Goal: Task Accomplishment & Management: Use online tool/utility

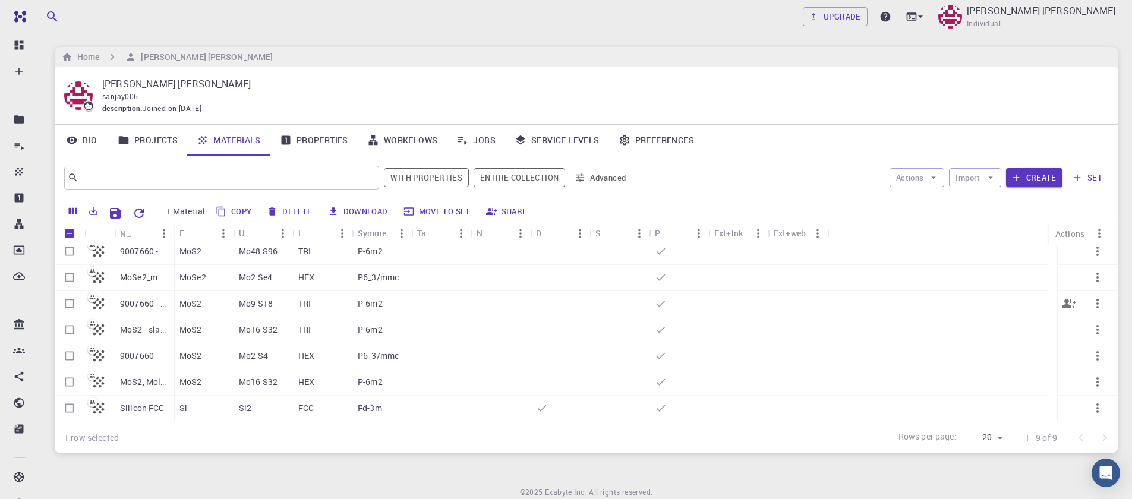
scroll to position [47, 0]
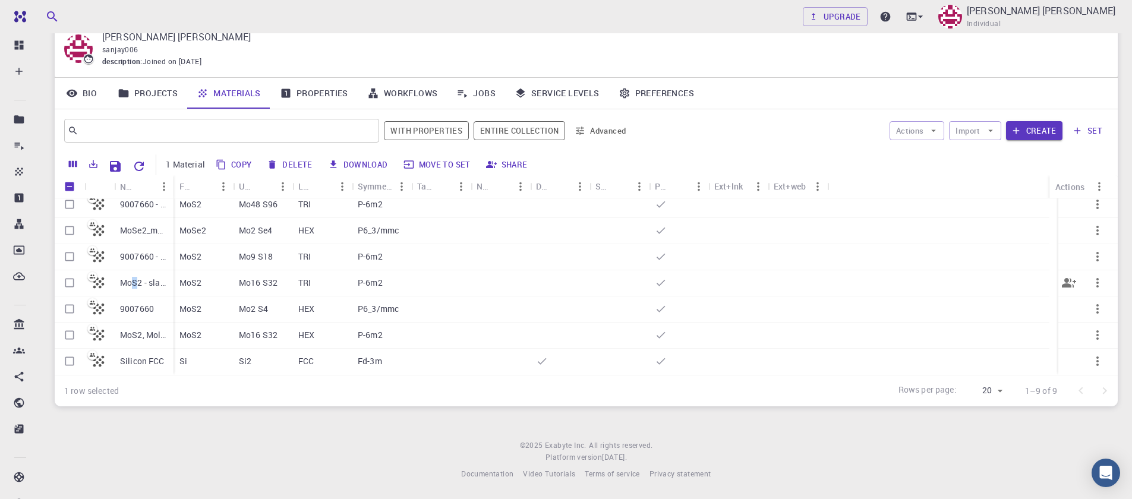
click at [134, 285] on p "MoS2 - slab [0,0,1]" at bounding box center [144, 283] width 48 height 12
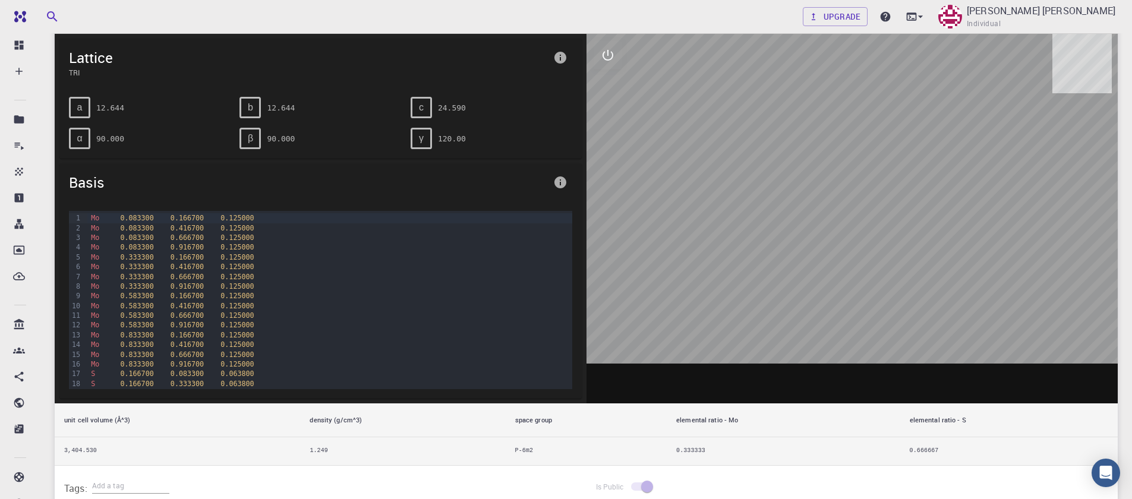
scroll to position [71, 0]
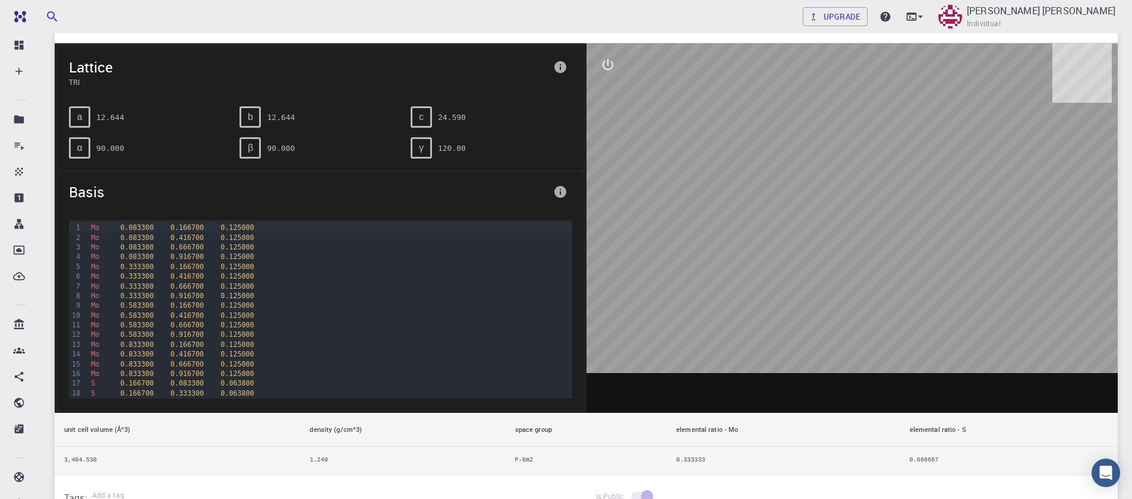
drag, startPoint x: 824, startPoint y: 236, endPoint x: 959, endPoint y: 257, distance: 137.0
click at [959, 257] on div at bounding box center [852, 227] width 532 height 369
drag, startPoint x: 927, startPoint y: 251, endPoint x: 798, endPoint y: 241, distance: 128.7
click at [849, 247] on div at bounding box center [852, 227] width 532 height 369
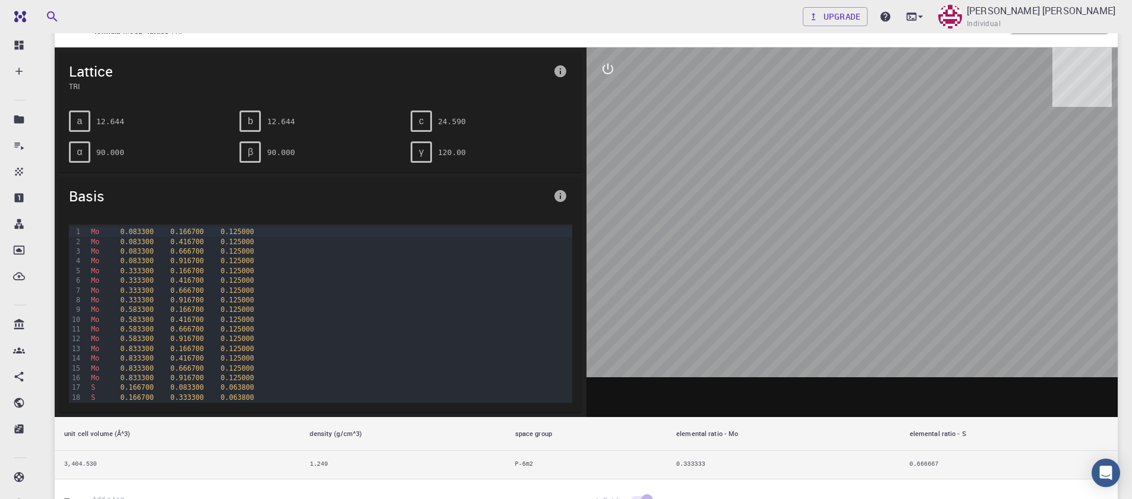
scroll to position [0, 0]
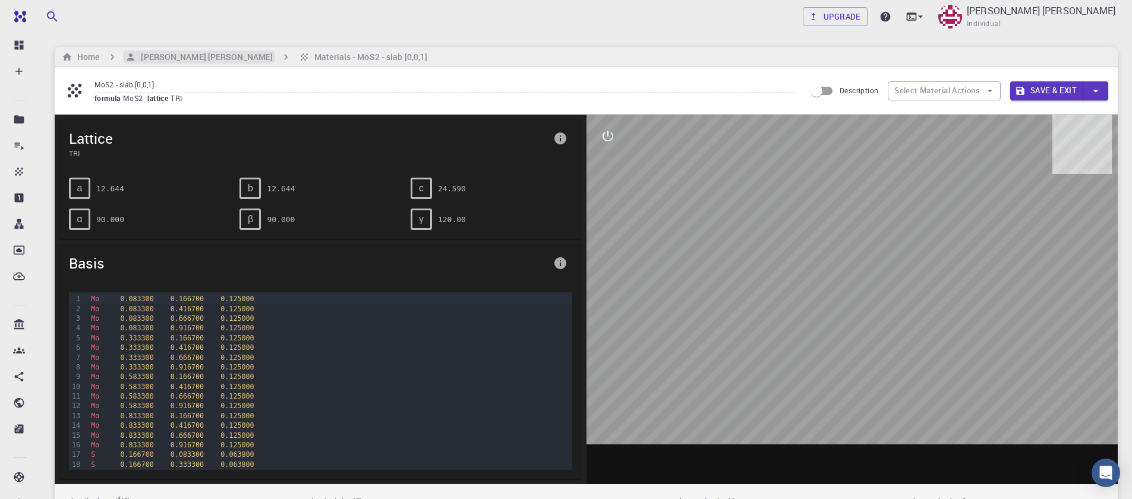
click at [144, 61] on h6 "[PERSON_NAME] [PERSON_NAME]" at bounding box center [204, 56] width 137 height 13
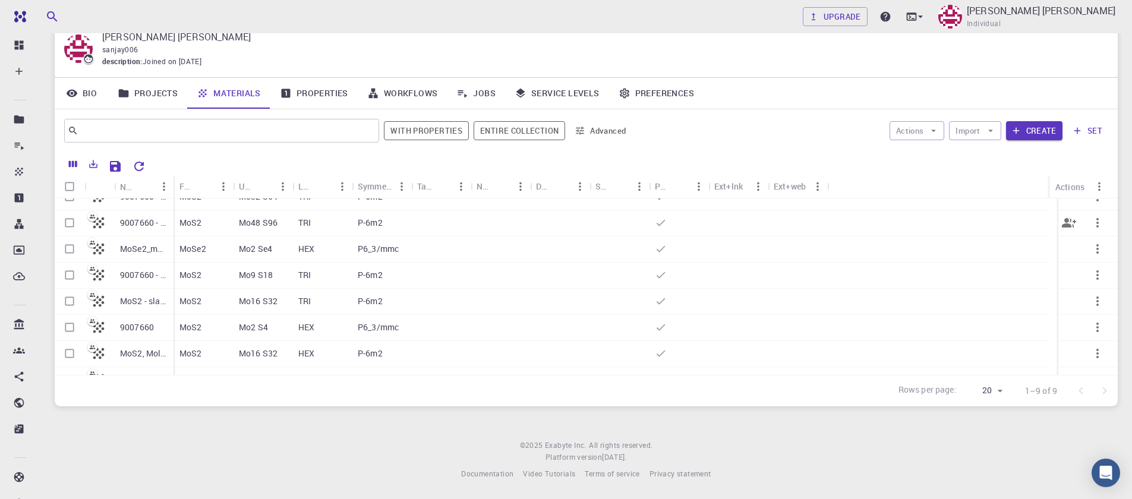
scroll to position [59, 0]
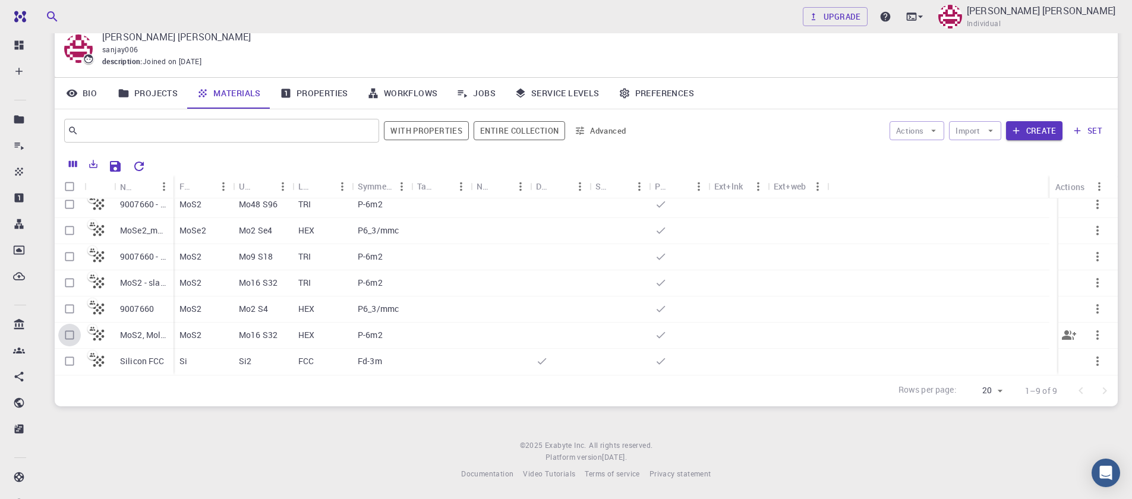
click at [66, 339] on input "Select row" at bounding box center [69, 335] width 23 height 23
checkbox input "true"
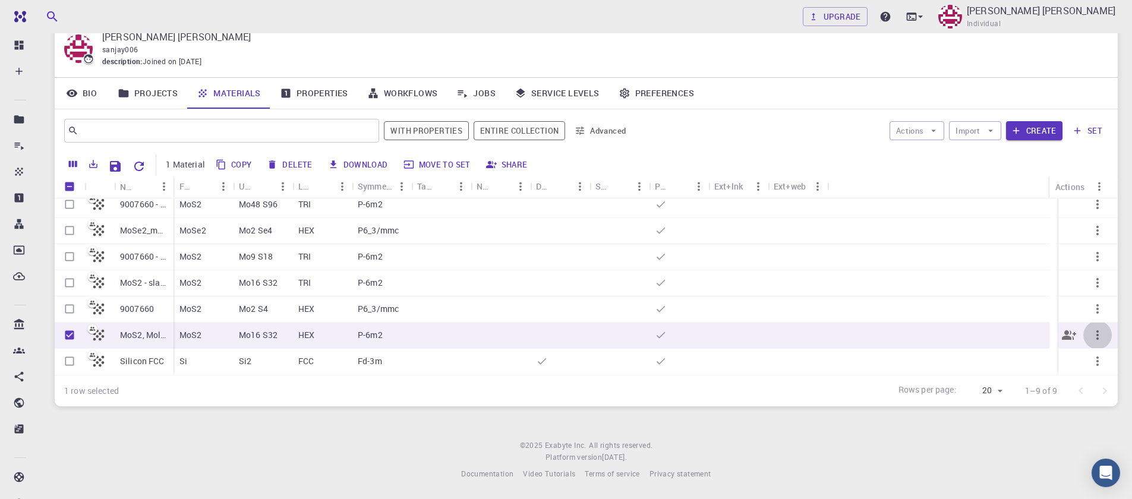
click at [1096, 338] on icon "button" at bounding box center [1097, 335] width 2 height 10
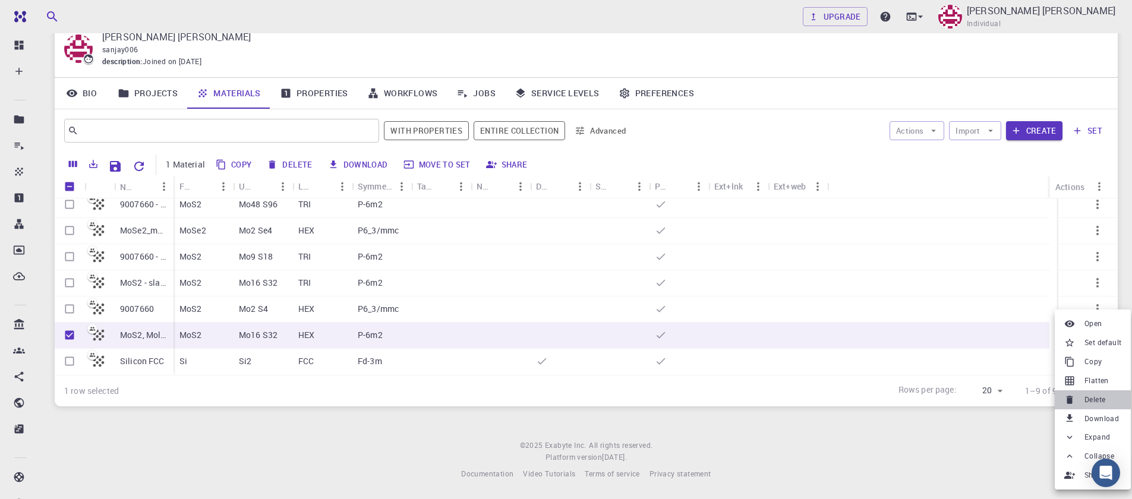
click at [1081, 402] on li "Delete" at bounding box center [1092, 399] width 76 height 19
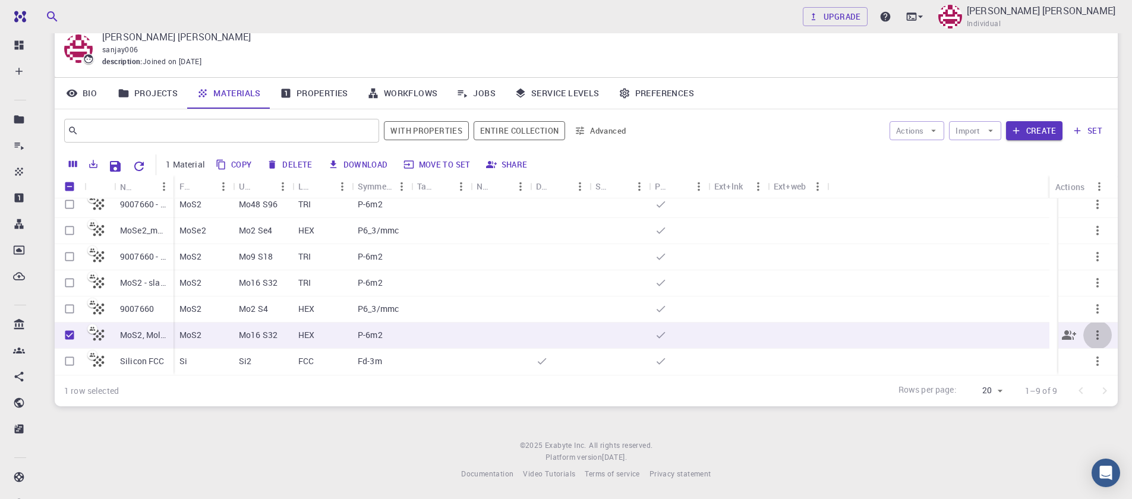
click at [1090, 338] on icon "button" at bounding box center [1097, 335] width 14 height 14
click at [1124, 406] on li "Delete" at bounding box center [1092, 399] width 76 height 19
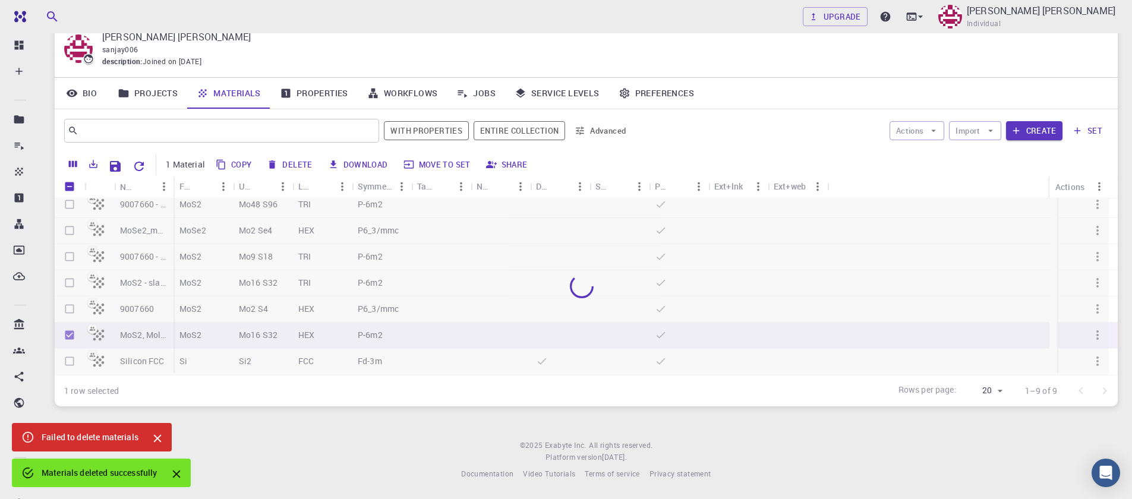
click at [160, 438] on icon "Close" at bounding box center [157, 438] width 13 height 13
checkbox input "false"
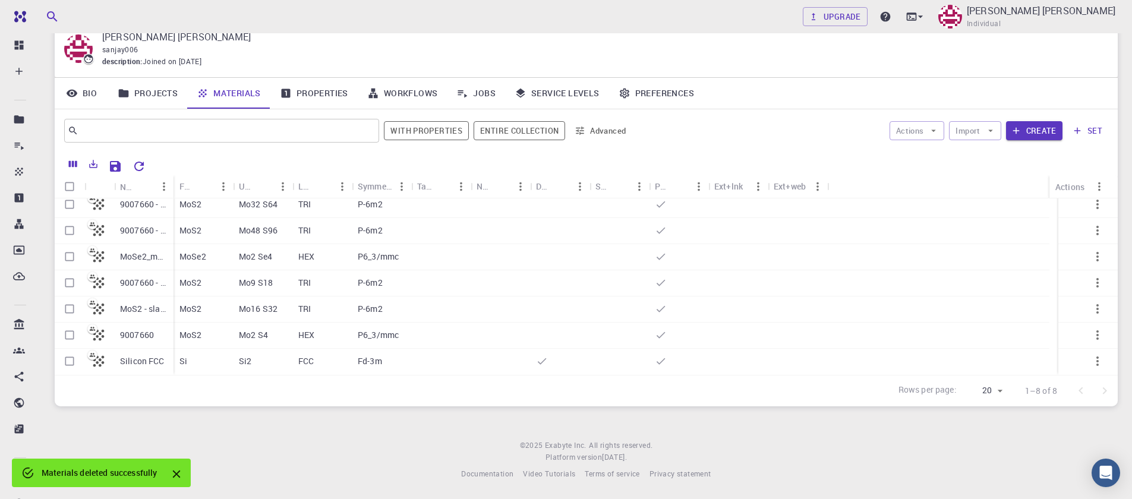
scroll to position [33, 0]
click at [173, 478] on icon "Close" at bounding box center [176, 473] width 13 height 13
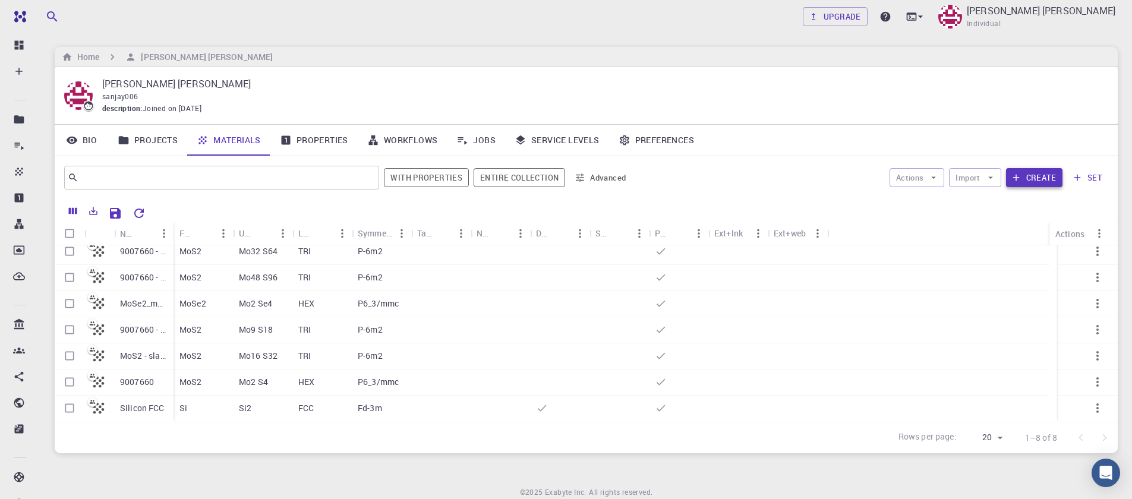
click at [1021, 176] on icon "button" at bounding box center [1015, 177] width 11 height 11
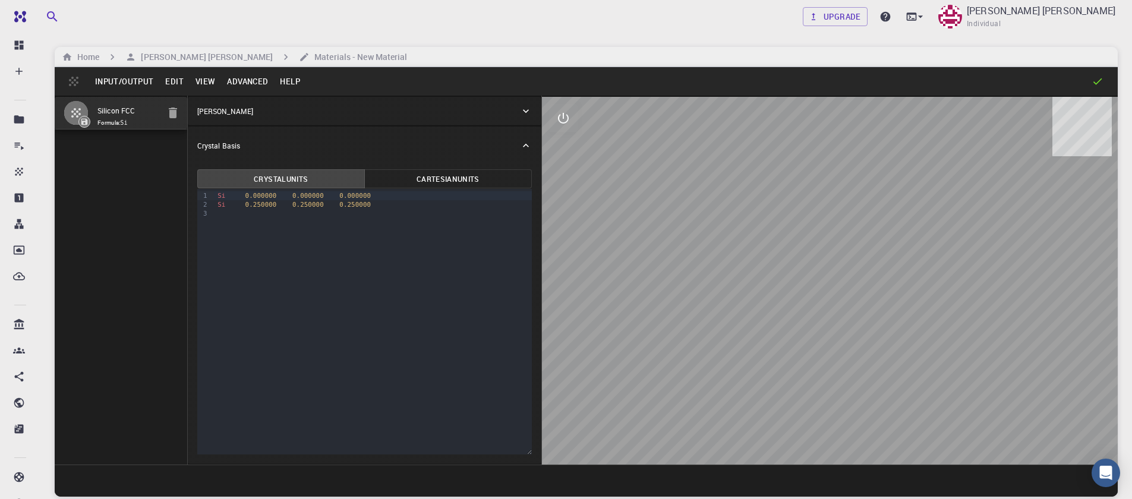
click at [138, 83] on button "Input/Output" at bounding box center [124, 81] width 70 height 19
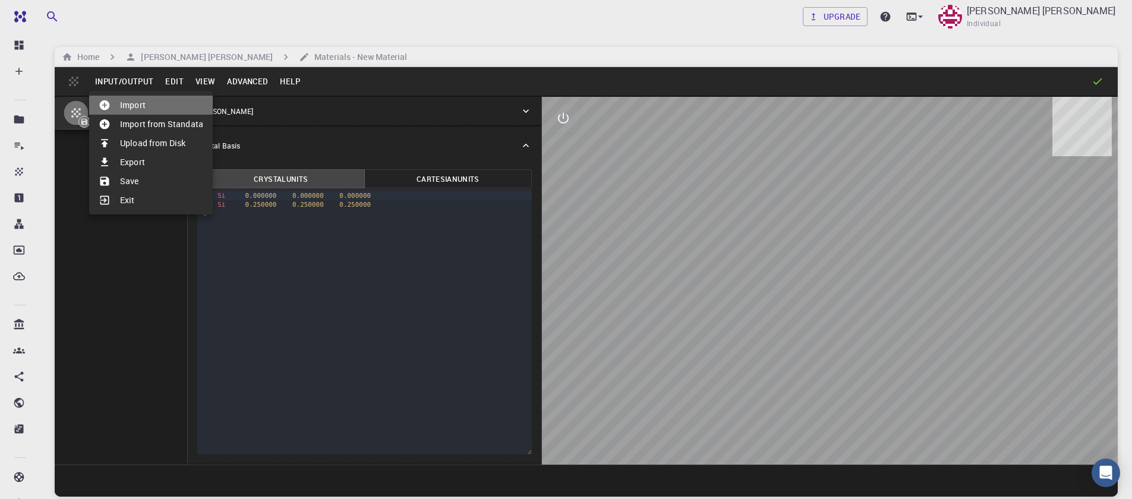
click at [141, 111] on li "Import" at bounding box center [151, 105] width 124 height 19
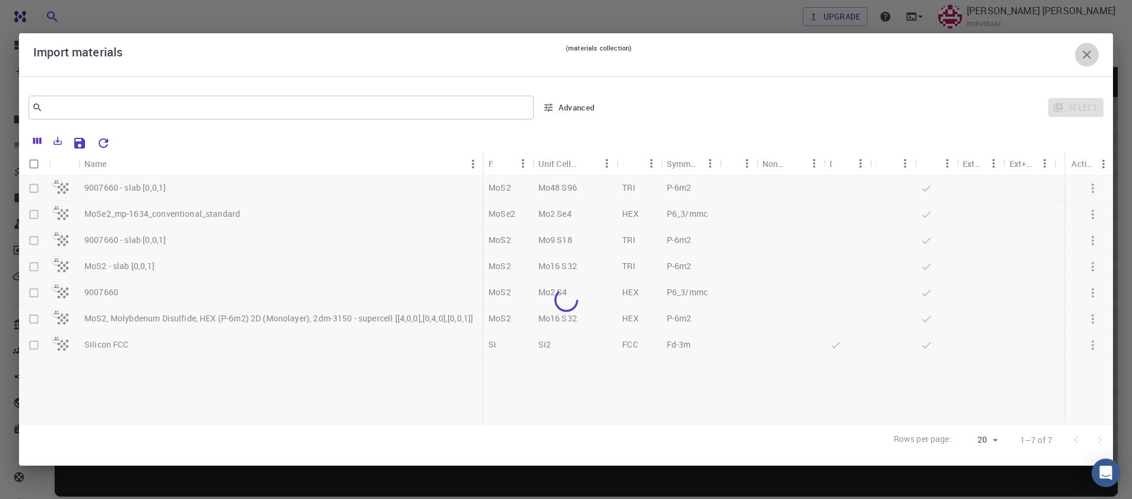
click at [1080, 52] on icon "button" at bounding box center [1086, 55] width 14 height 14
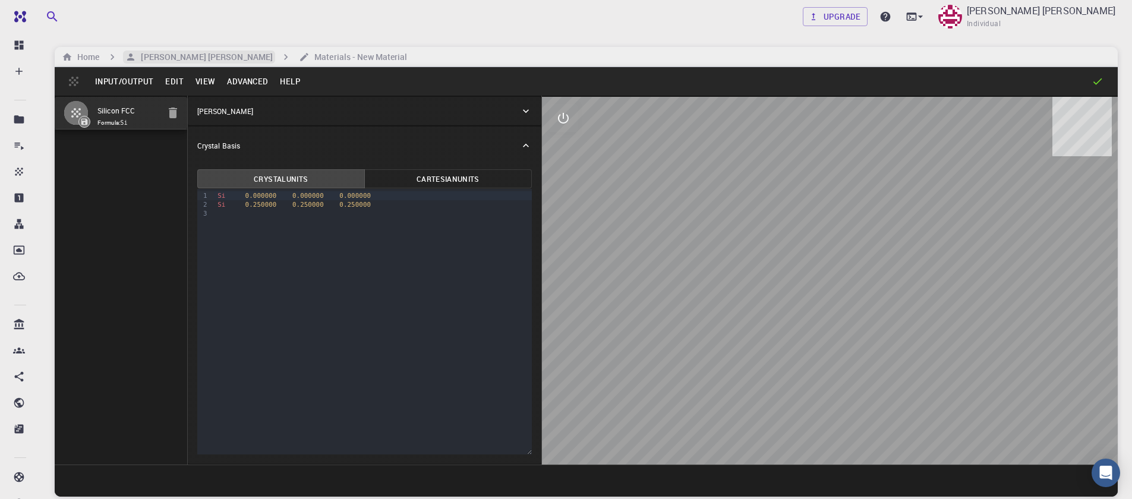
click at [198, 51] on h6 "[PERSON_NAME] [PERSON_NAME]" at bounding box center [204, 56] width 137 height 13
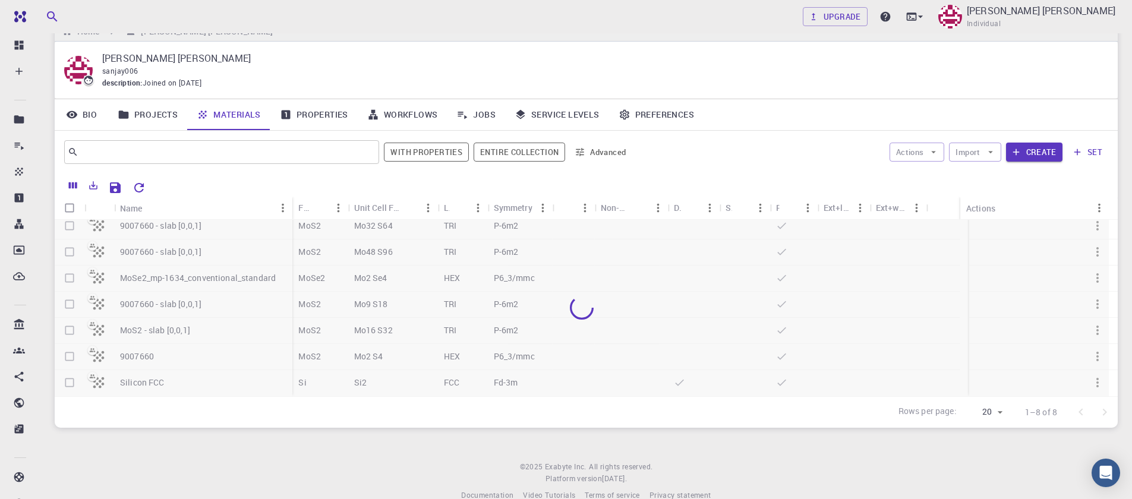
scroll to position [47, 0]
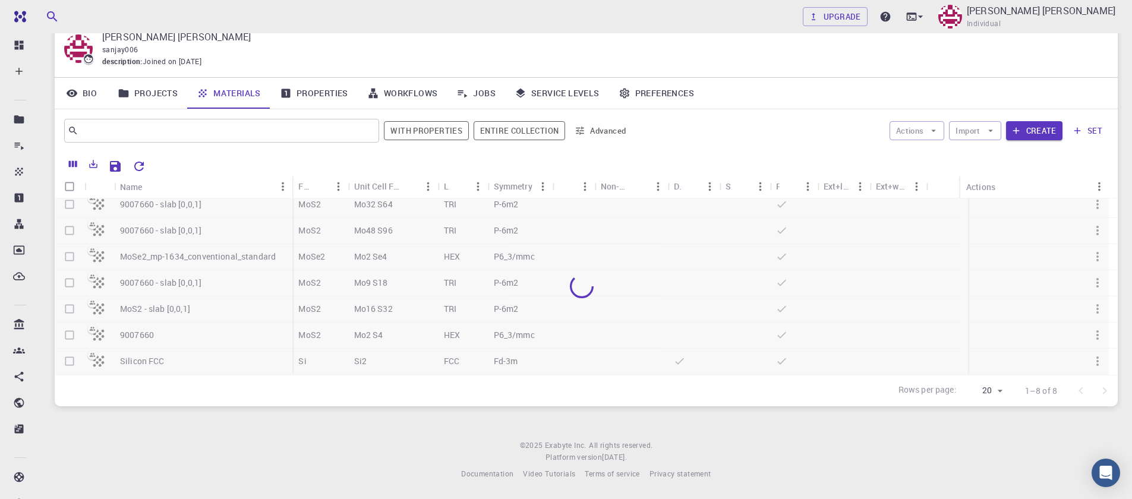
click at [580, 27] on div "Upgrade Sanjay Kumar Mahla Individual" at bounding box center [585, 16] width 1091 height 31
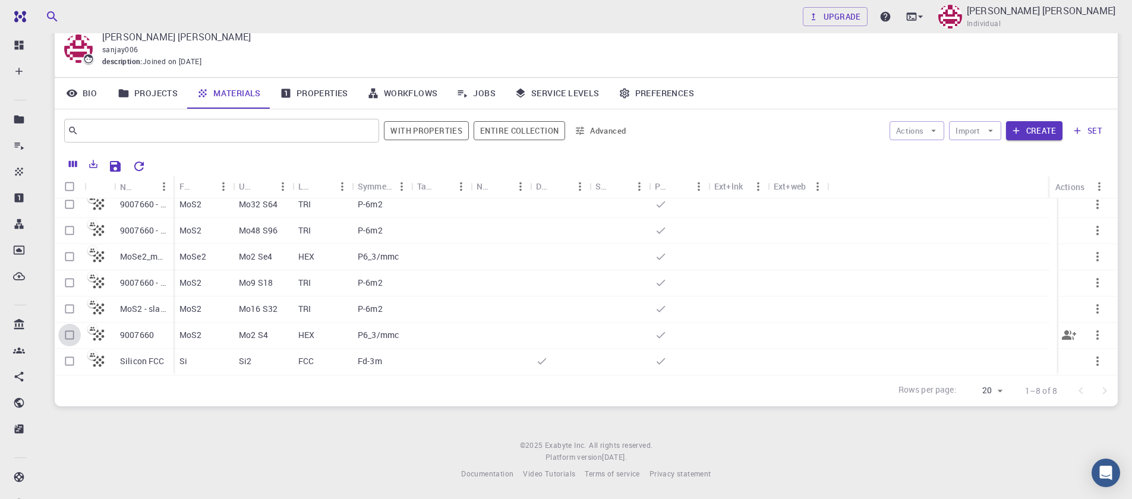
click at [70, 338] on input "Select row" at bounding box center [69, 335] width 23 height 23
checkbox input "true"
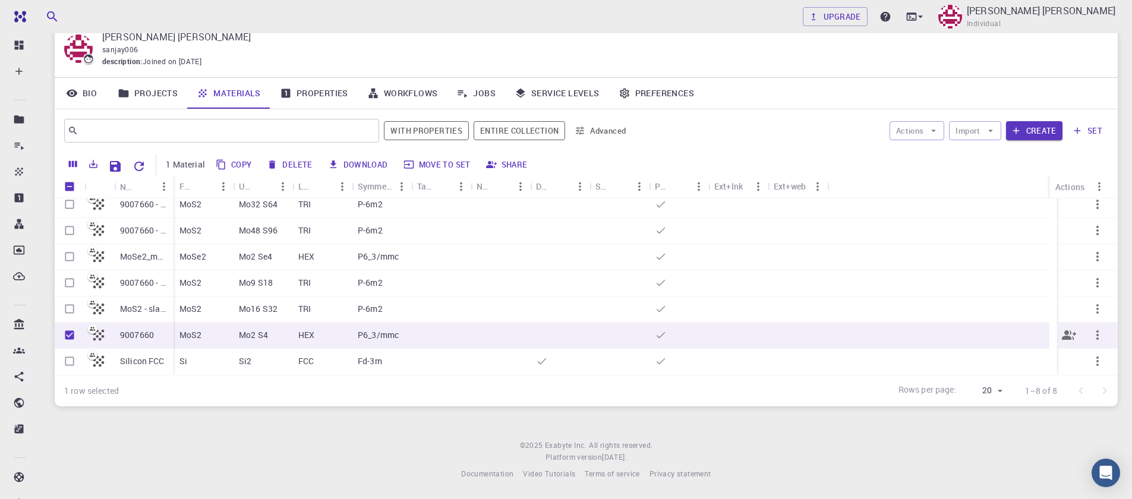
click at [69, 338] on input "Unselect row" at bounding box center [69, 335] width 23 height 23
checkbox input "false"
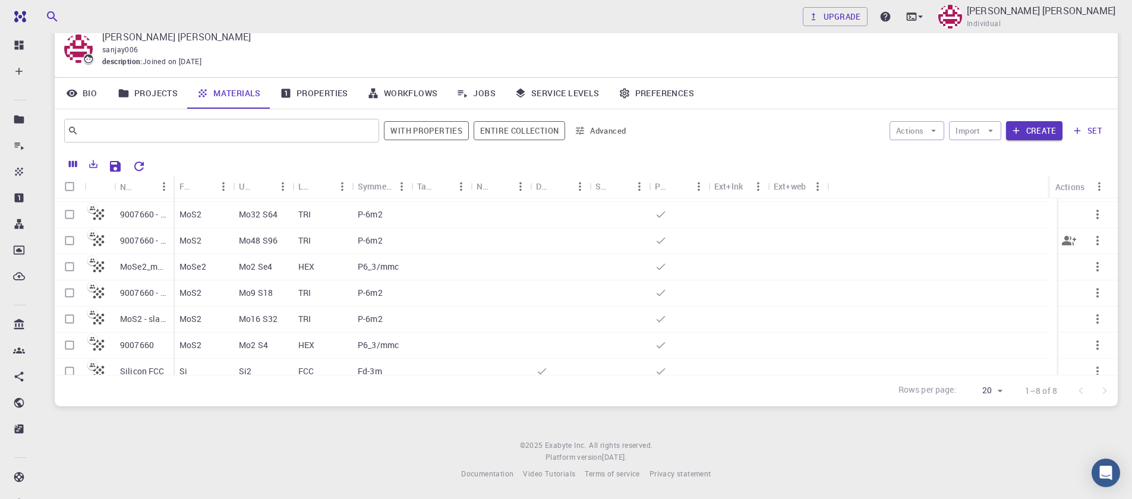
scroll to position [33, 0]
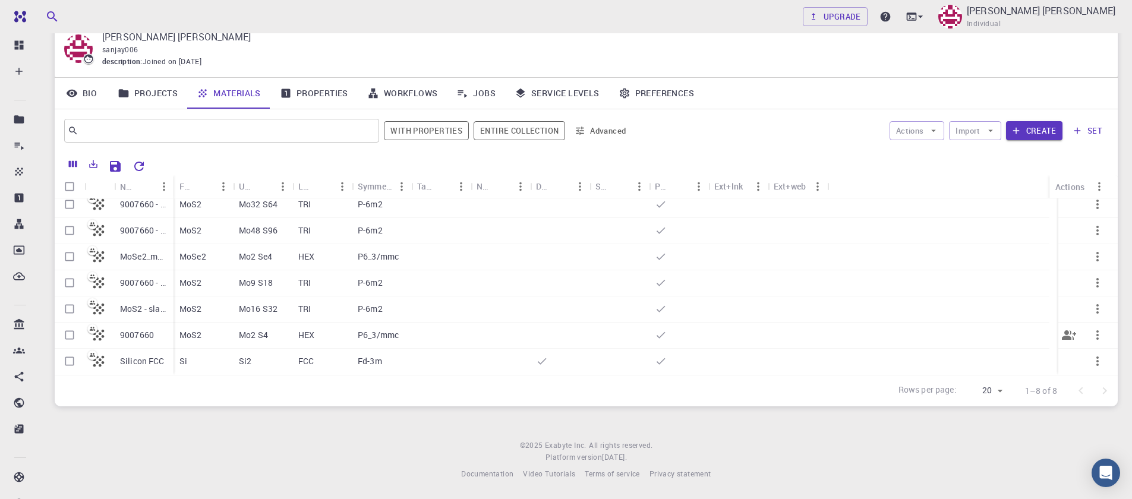
click at [68, 335] on input "Select row" at bounding box center [69, 335] width 23 height 23
checkbox input "true"
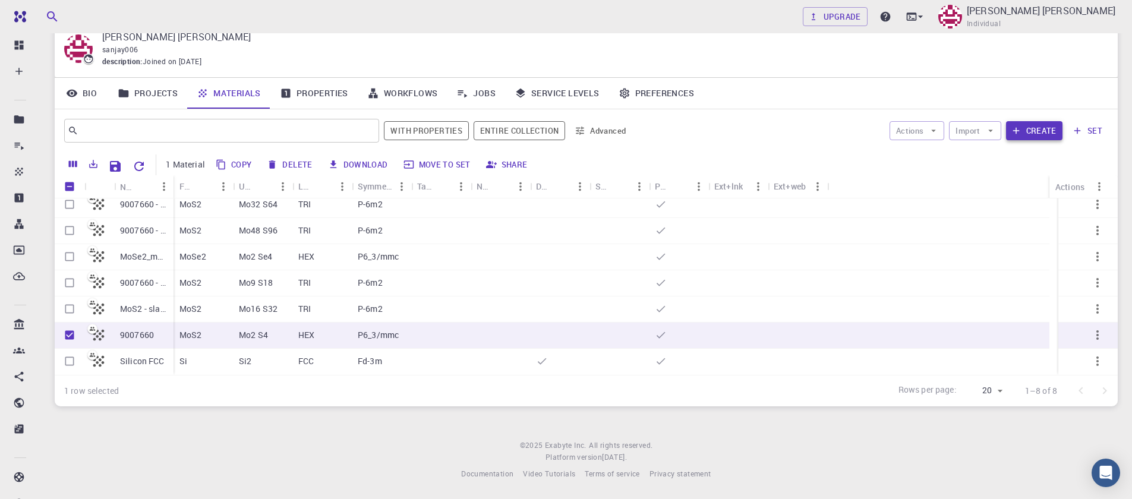
click at [1056, 133] on button "Create" at bounding box center [1034, 130] width 56 height 19
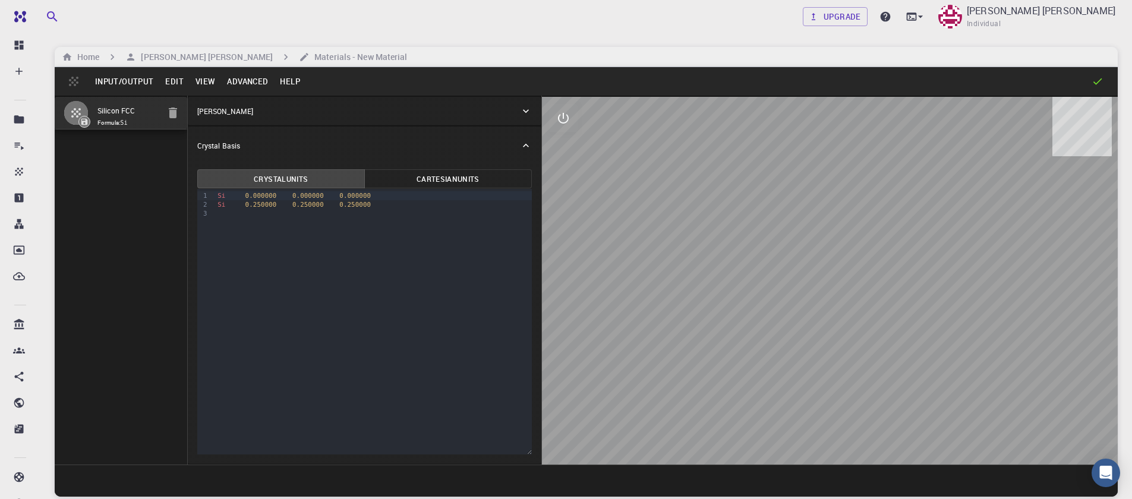
click at [112, 87] on button "Input/Output" at bounding box center [124, 81] width 70 height 19
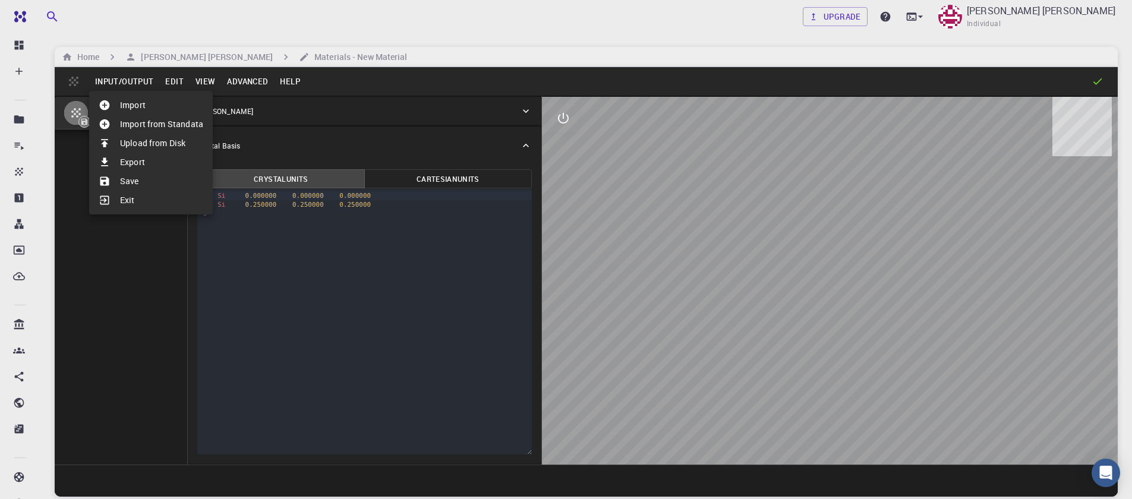
click at [132, 110] on li "Import" at bounding box center [151, 105] width 124 height 19
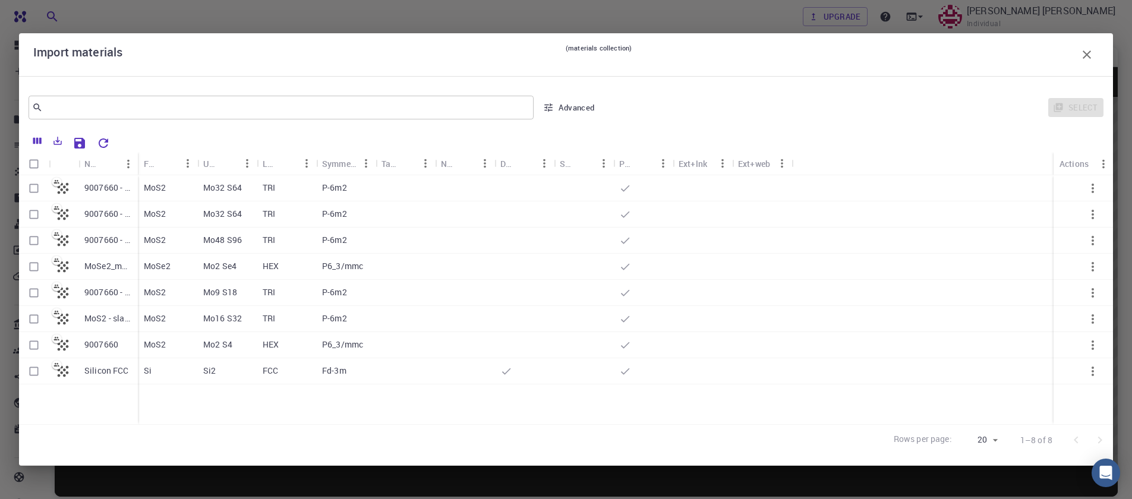
click at [34, 347] on input "Select row" at bounding box center [34, 345] width 23 height 23
checkbox input "true"
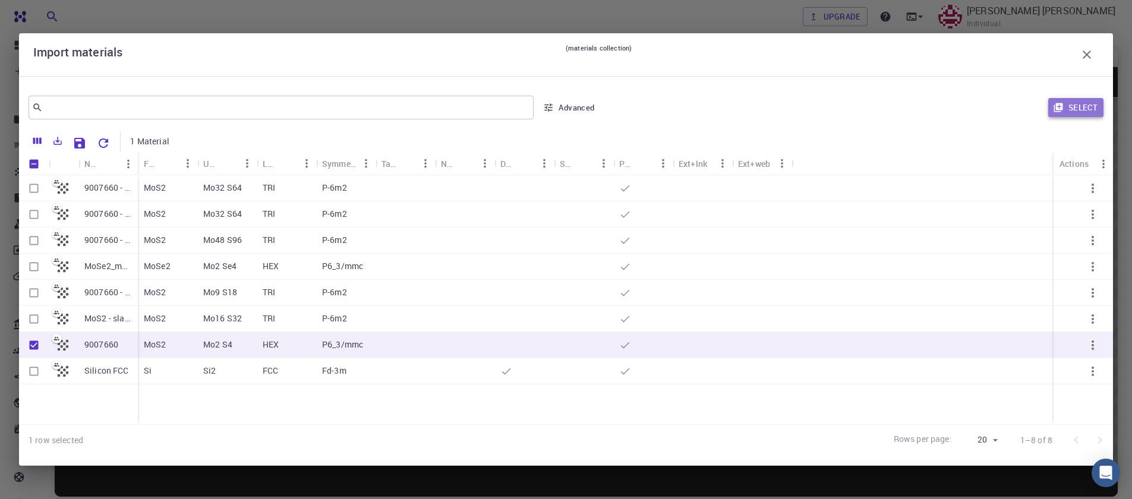
click at [1090, 106] on button "Select" at bounding box center [1075, 107] width 55 height 19
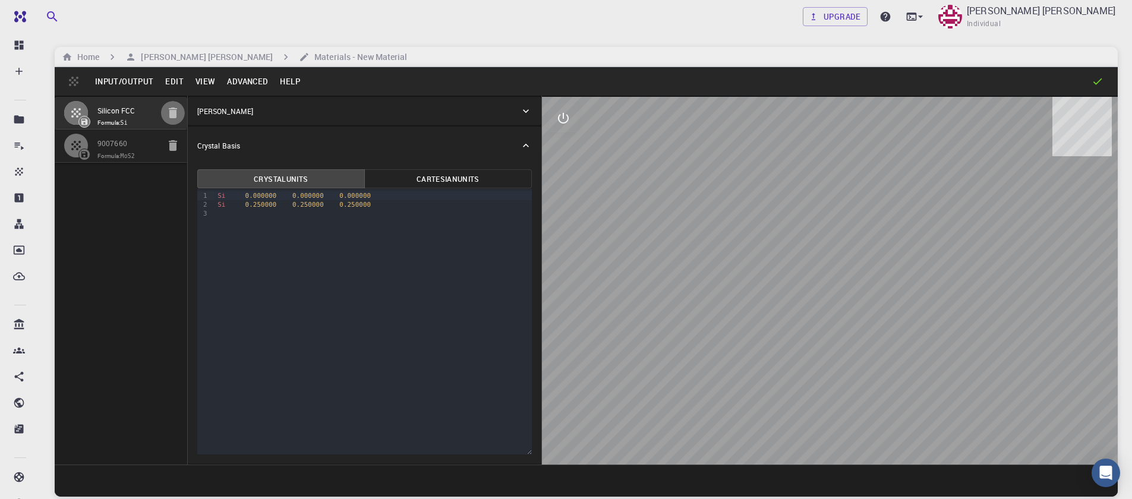
click at [166, 111] on icon "button" at bounding box center [173, 113] width 14 height 14
type input "HEX"
type input "3.161"
type input "12.295"
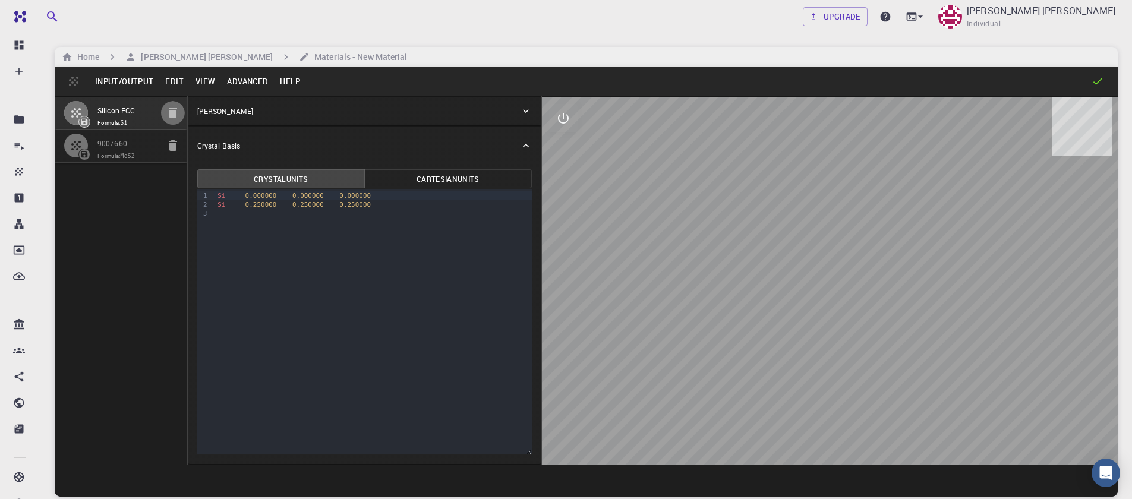
type input "90"
type input "119.99999999999999"
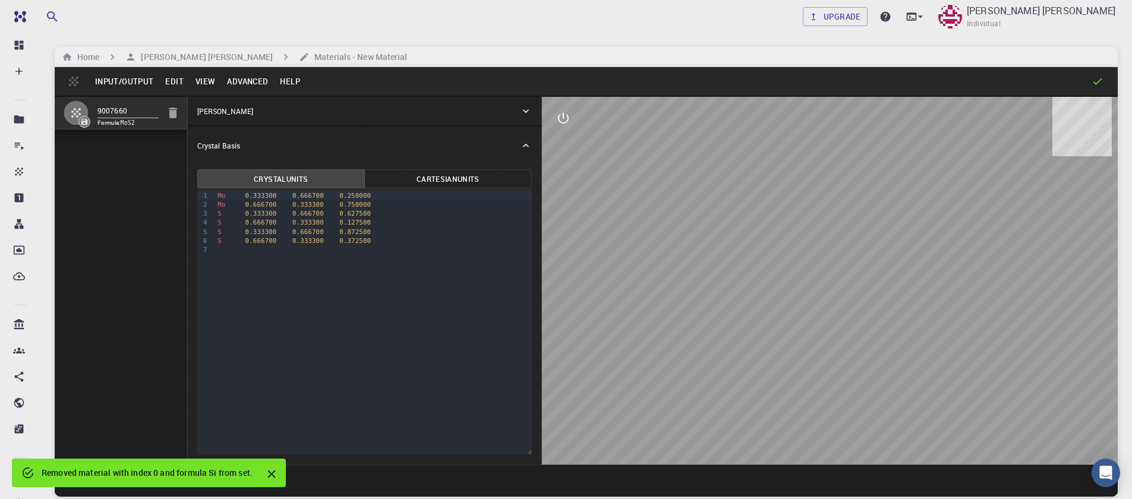
drag, startPoint x: 970, startPoint y: 314, endPoint x: 881, endPoint y: 325, distance: 89.2
click at [899, 327] on div at bounding box center [830, 281] width 576 height 368
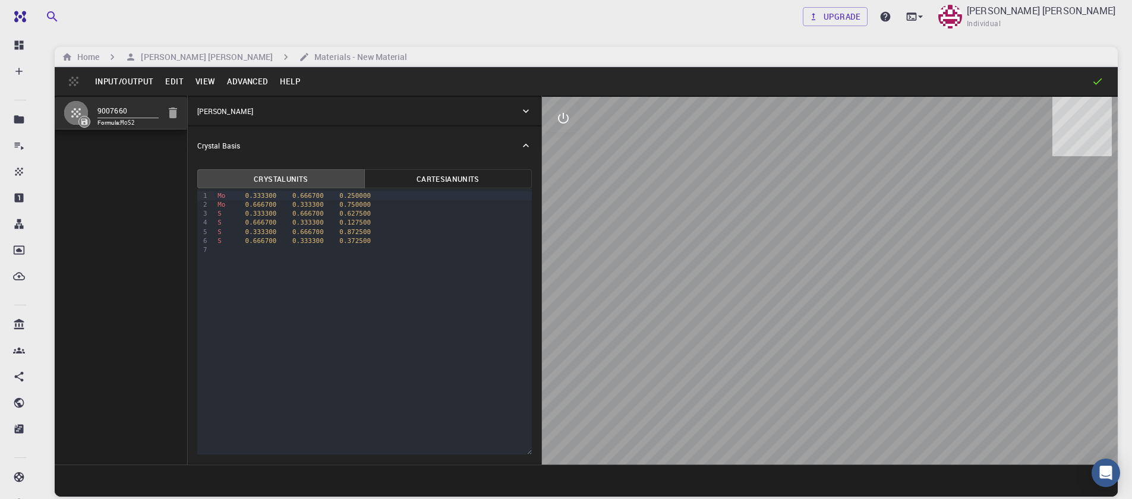
click at [236, 87] on button "Advanced" at bounding box center [247, 81] width 53 height 19
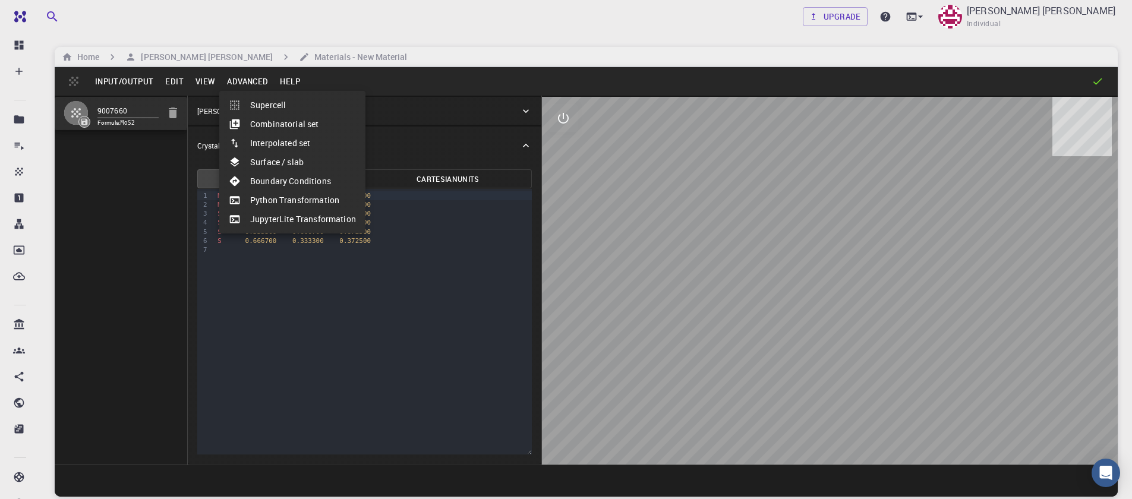
click at [273, 168] on ul "Supercell Combinatorial set Interpolated set Surface / slab Boundary Conditions…" at bounding box center [292, 162] width 146 height 143
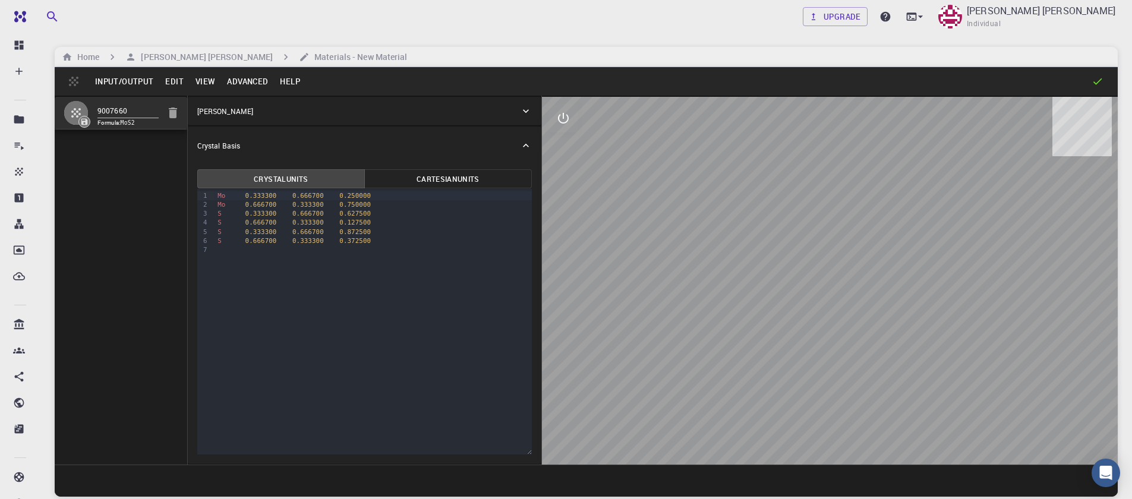
click at [255, 80] on button "Advanced" at bounding box center [247, 81] width 53 height 19
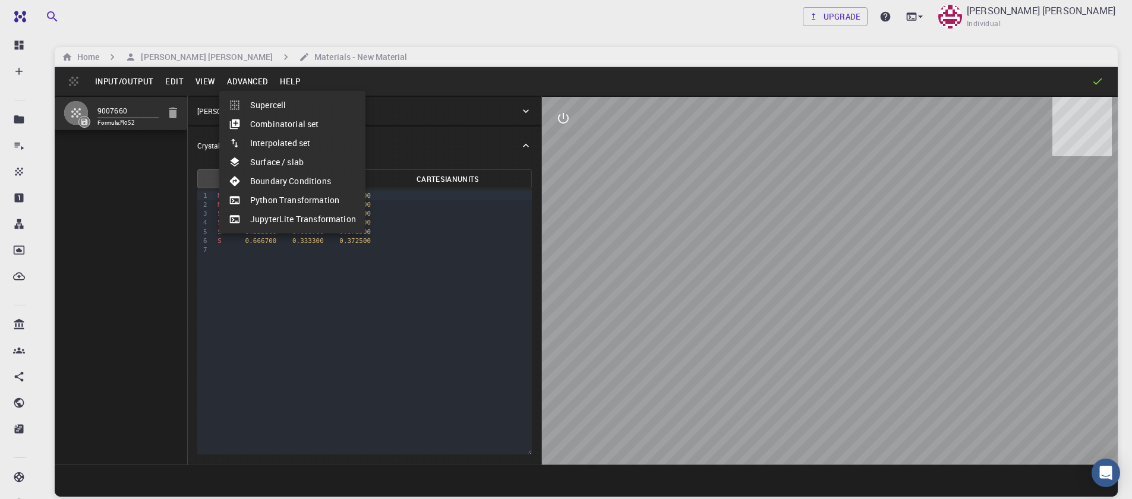
click at [279, 159] on li "Surface / slab" at bounding box center [292, 162] width 146 height 19
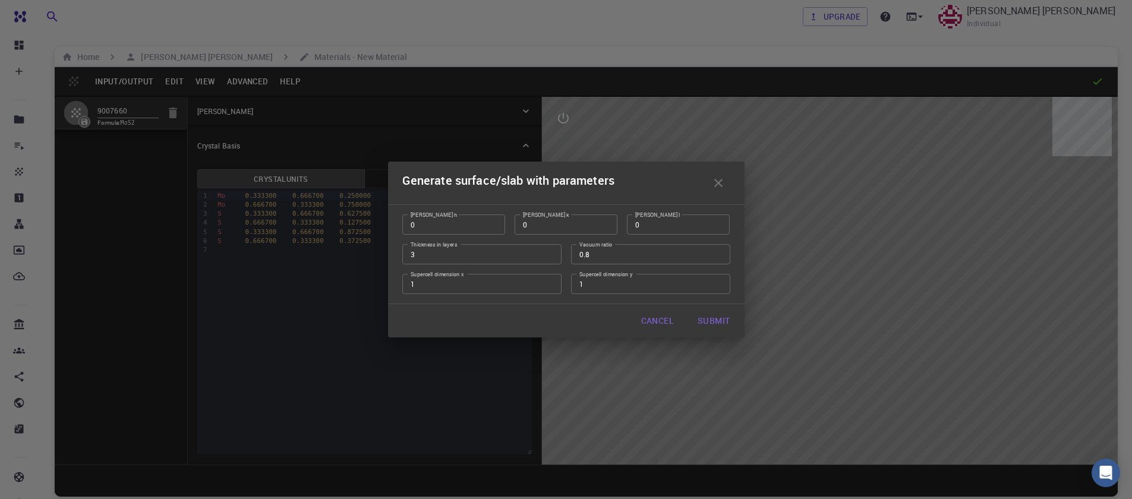
type input "0"
click at [489, 227] on input "0" at bounding box center [453, 224] width 103 height 20
type input "1"
click at [716, 222] on input "1" at bounding box center [678, 224] width 103 height 20
click at [551, 255] on input "2" at bounding box center [481, 254] width 159 height 20
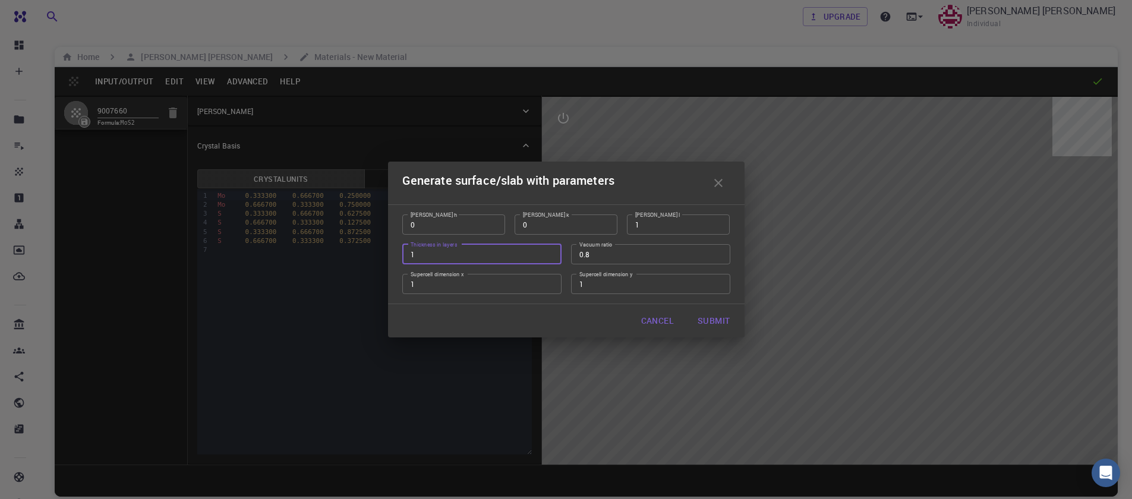
type input "1"
click at [551, 255] on input "1" at bounding box center [481, 254] width 159 height 20
click at [718, 251] on input "0.81" at bounding box center [650, 254] width 159 height 20
click at [716, 255] on input "0.8" at bounding box center [650, 254] width 159 height 20
click at [716, 255] on input "0.65" at bounding box center [650, 254] width 159 height 20
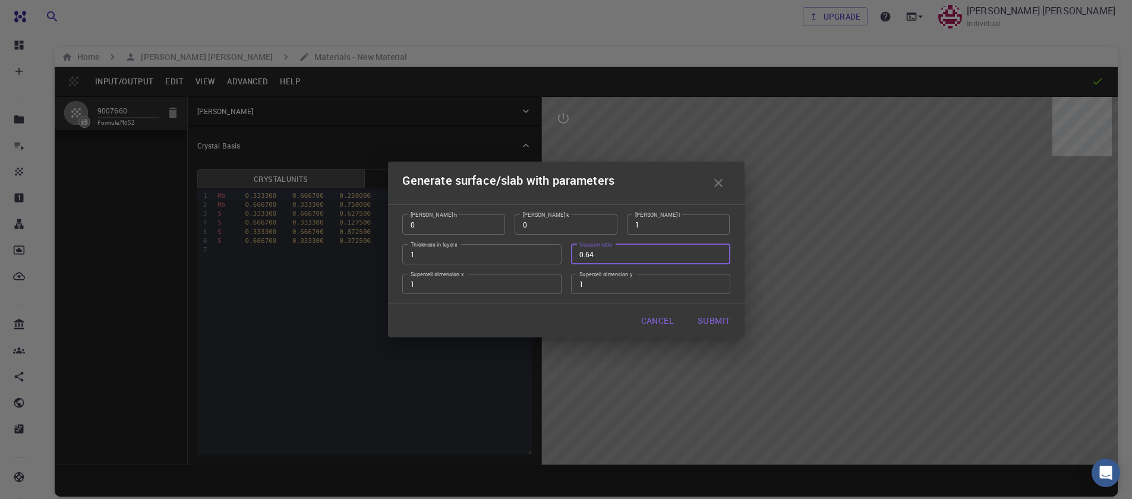
click at [716, 255] on input "0.64" at bounding box center [650, 254] width 159 height 20
click at [716, 255] on input "0.63" at bounding box center [650, 254] width 159 height 20
click at [716, 255] on input "0.53" at bounding box center [650, 254] width 159 height 20
click at [716, 255] on input "0.52" at bounding box center [650, 254] width 159 height 20
click at [716, 255] on input "0.51" at bounding box center [650, 254] width 159 height 20
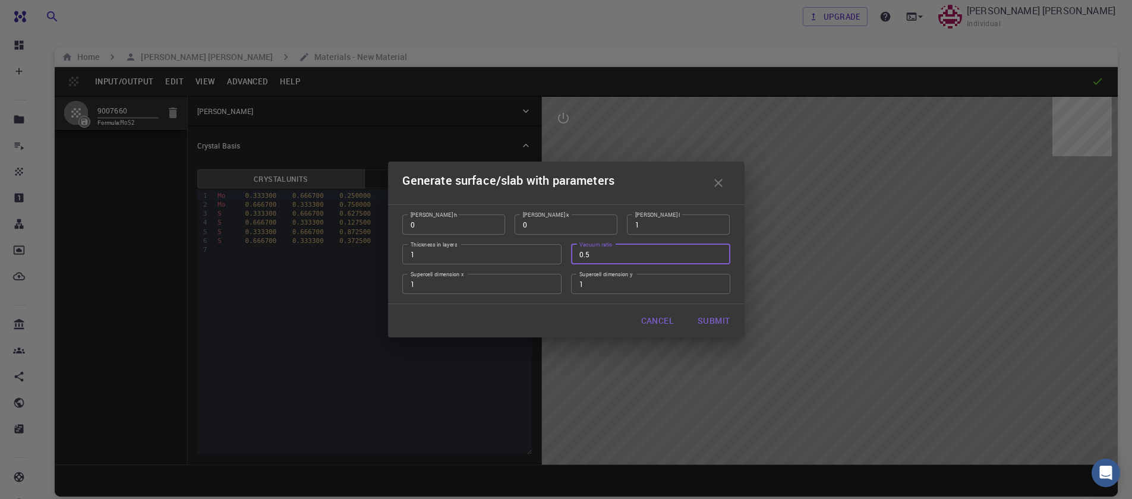
type input "0.5"
click at [716, 255] on input "0.5" at bounding box center [650, 254] width 159 height 20
click at [719, 284] on input "1" at bounding box center [650, 284] width 159 height 20
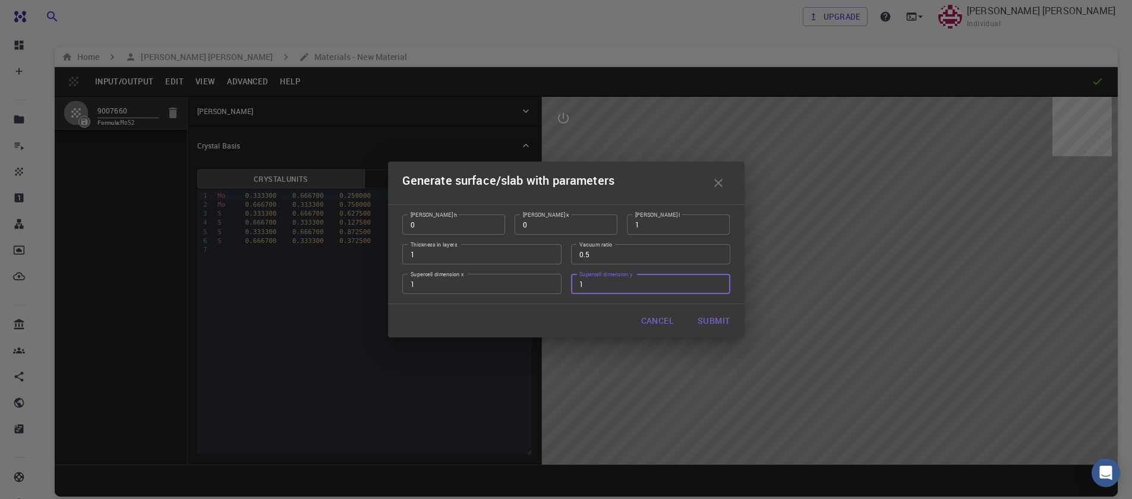
click at [719, 284] on input "1" at bounding box center [650, 284] width 159 height 20
click at [716, 282] on input "2" at bounding box center [650, 284] width 159 height 20
click at [716, 282] on input "3" at bounding box center [650, 284] width 159 height 20
type input "4"
click at [716, 282] on input "4" at bounding box center [650, 284] width 159 height 20
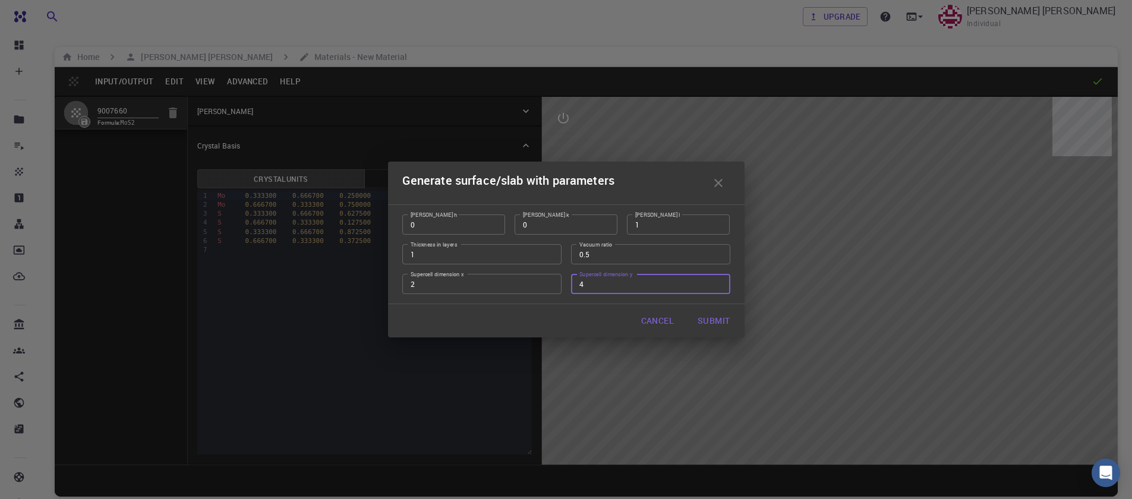
click at [550, 281] on input "2" at bounding box center [481, 284] width 159 height 20
click at [550, 281] on input "3" at bounding box center [481, 284] width 159 height 20
click at [550, 281] on input "4" at bounding box center [481, 284] width 159 height 20
click at [550, 281] on input "5" at bounding box center [481, 284] width 159 height 20
type input "4"
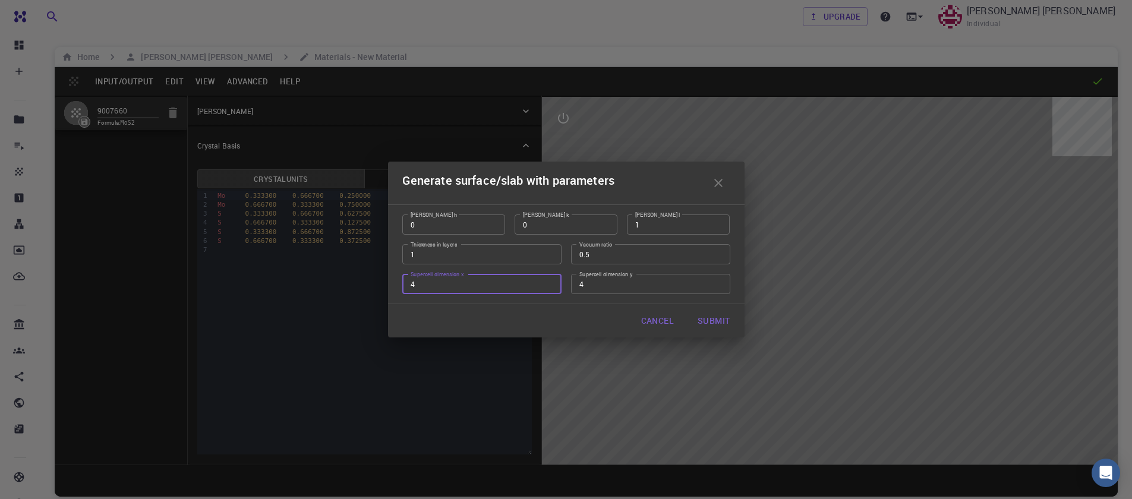
click at [548, 287] on input "4" at bounding box center [481, 284] width 159 height 20
click at [729, 323] on button "Submit" at bounding box center [713, 321] width 51 height 24
type input "TRI"
type input "12.644"
type input "12.643978171445884"
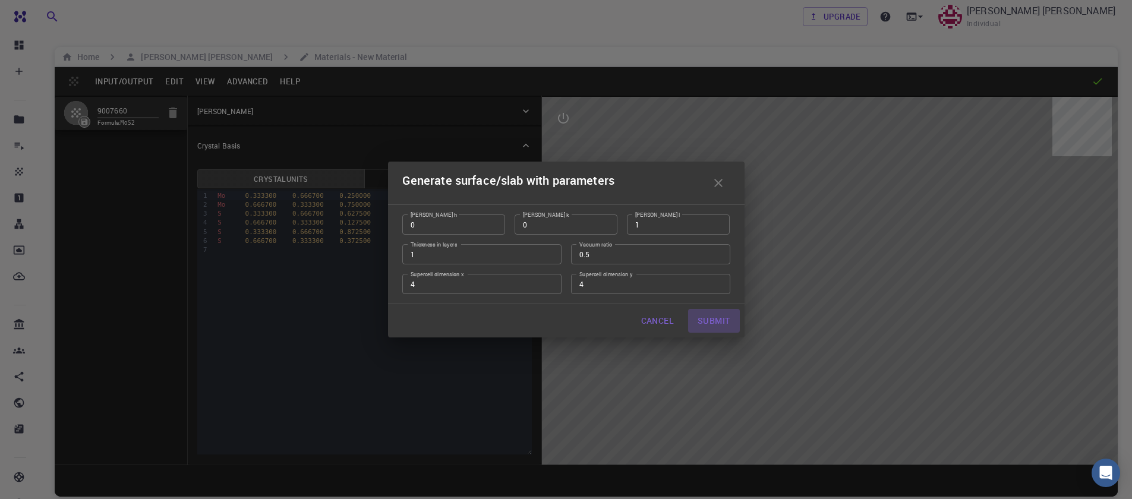
type input "24.59"
type input "120.0000571088431"
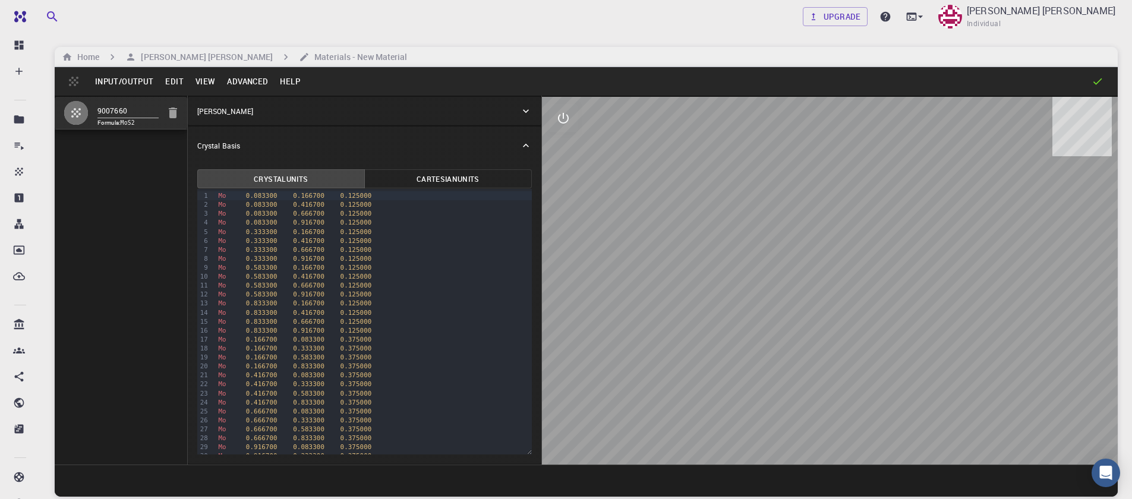
drag, startPoint x: 798, startPoint y: 327, endPoint x: 791, endPoint y: 258, distance: 69.9
click at [791, 260] on div at bounding box center [830, 281] width 576 height 368
drag, startPoint x: 782, startPoint y: 301, endPoint x: 801, endPoint y: 258, distance: 46.3
click at [798, 260] on div at bounding box center [830, 281] width 576 height 368
click at [178, 85] on button "Edit" at bounding box center [174, 81] width 30 height 19
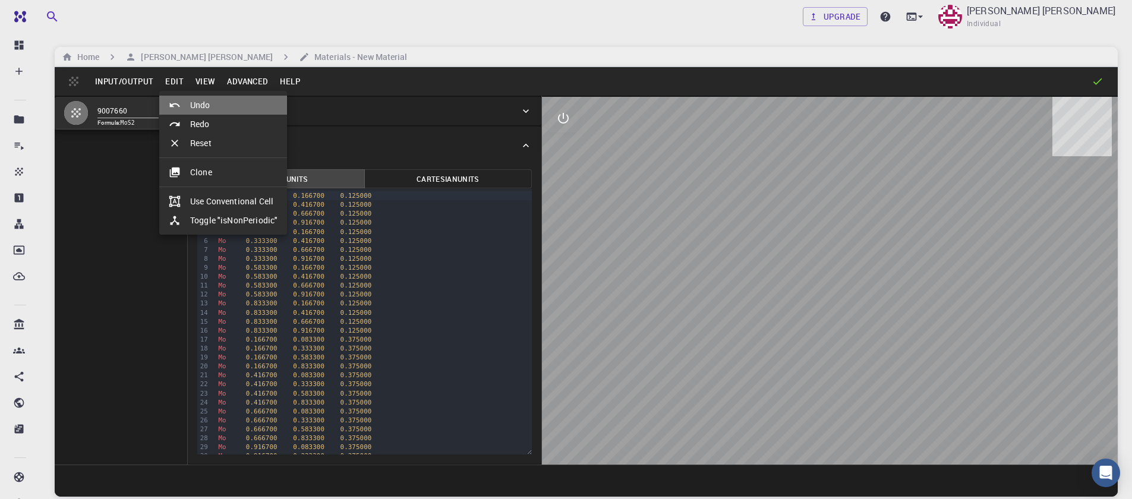
click at [193, 107] on li "Undo" at bounding box center [223, 105] width 128 height 19
type input "HEX"
type input "3.161"
type input "12.295"
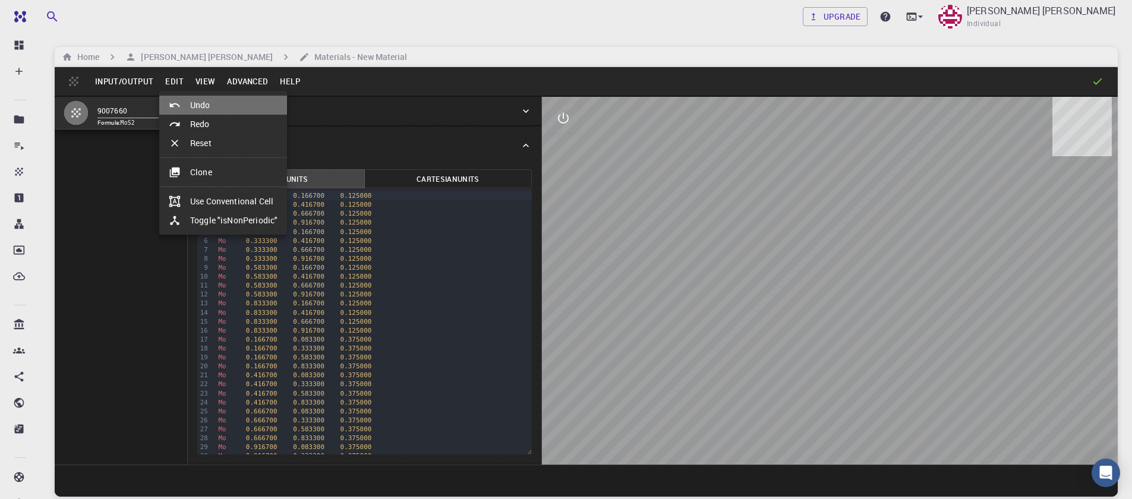
type input "119.99999999999999"
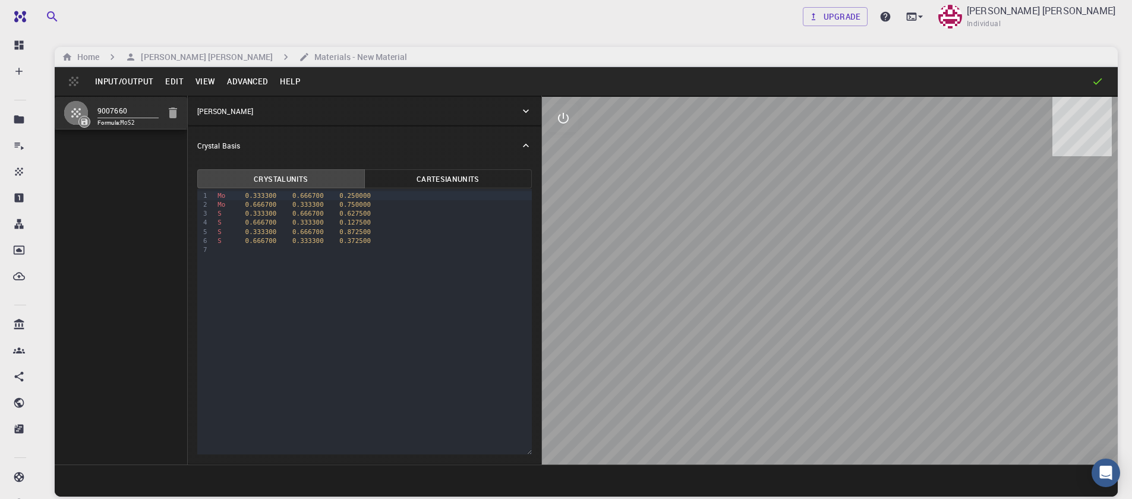
click at [238, 85] on button "Advanced" at bounding box center [247, 81] width 53 height 19
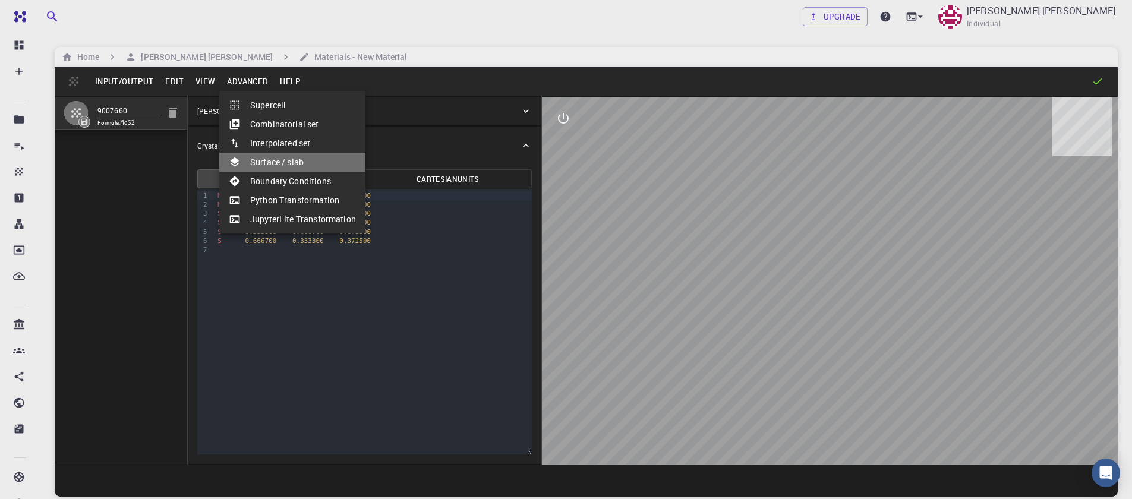
click at [267, 159] on li "Surface / slab" at bounding box center [292, 162] width 146 height 19
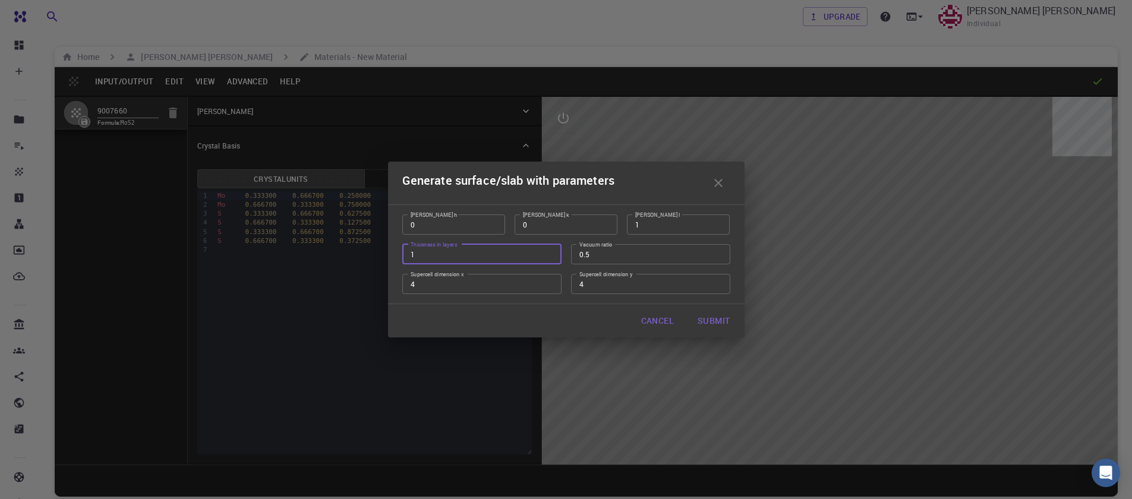
click at [548, 255] on input "1" at bounding box center [481, 254] width 159 height 20
type input "2"
click at [551, 251] on input "2" at bounding box center [481, 254] width 159 height 20
click at [703, 320] on button "Submit" at bounding box center [713, 321] width 51 height 24
type input "TRI"
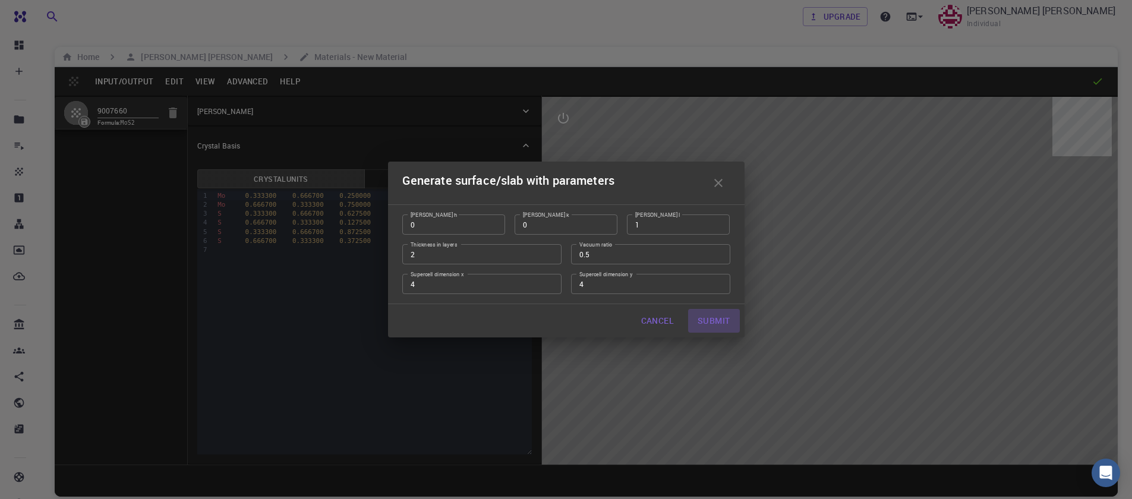
type input "12.644"
type input "12.643978171445884"
type input "49.18"
type input "120.0000571088431"
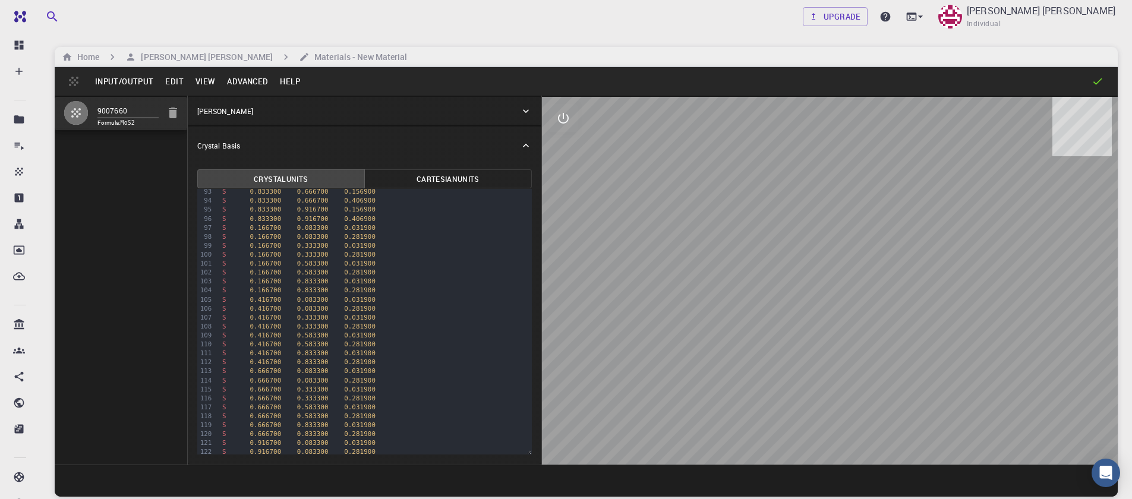
scroll to position [260, 0]
click at [166, 85] on button "Edit" at bounding box center [174, 81] width 30 height 19
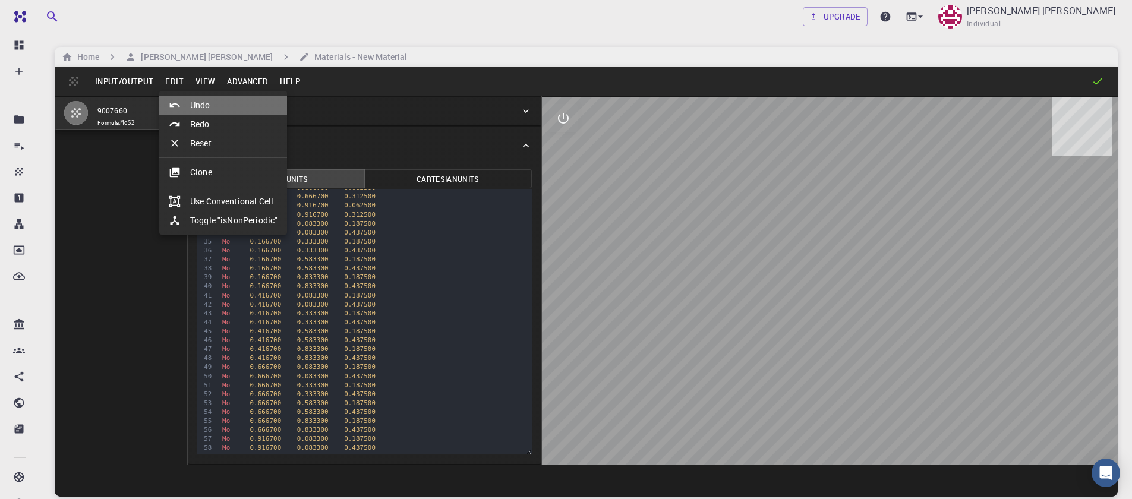
click at [175, 99] on li "Undo" at bounding box center [223, 105] width 128 height 19
type input "HEX"
type input "3.161"
type input "12.295"
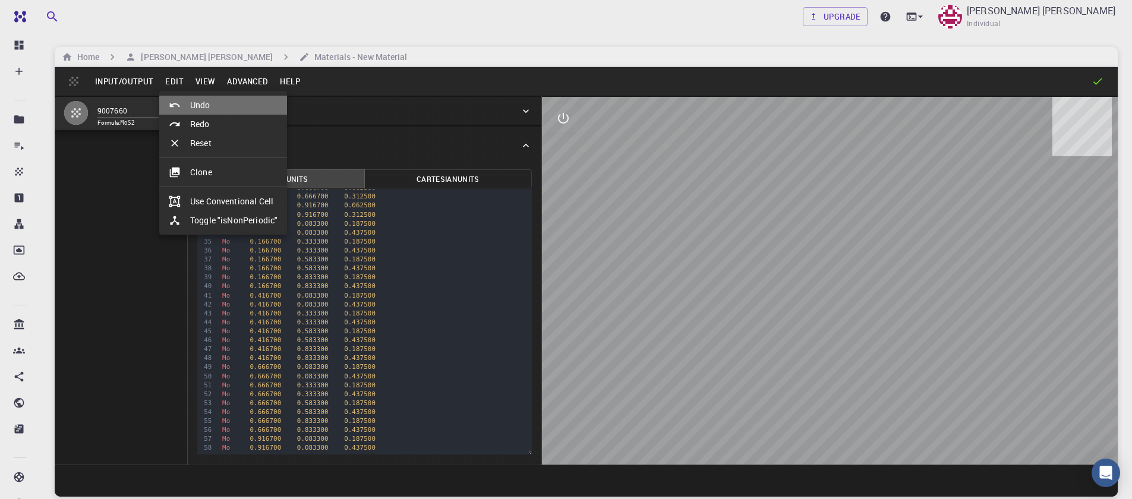
type input "119.99999999999999"
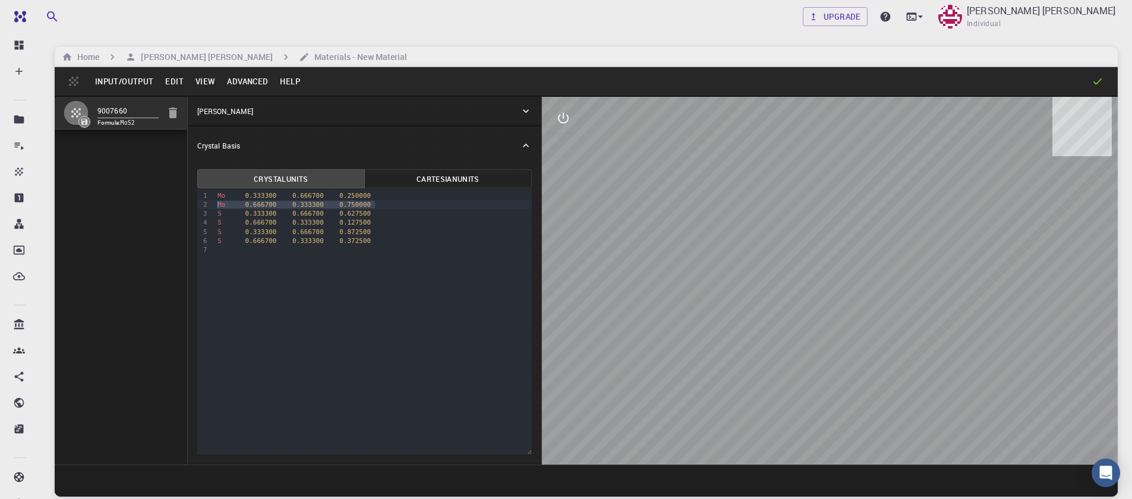
drag, startPoint x: 380, startPoint y: 205, endPoint x: 204, endPoint y: 203, distance: 176.4
click at [204, 203] on div "9 1 2 3 4 5 6 7 › Mo 0.333300 0.666700 0.250000 Mo 0.666700 0.333300 0.750000 S…" at bounding box center [364, 322] width 334 height 266
drag, startPoint x: 374, startPoint y: 208, endPoint x: 165, endPoint y: 203, distance: 209.1
click at [165, 203] on div "9007660 Formula: MoS4 Crystal Lattice Lattice units angstrom angstrom Lattice u…" at bounding box center [586, 280] width 1063 height 369
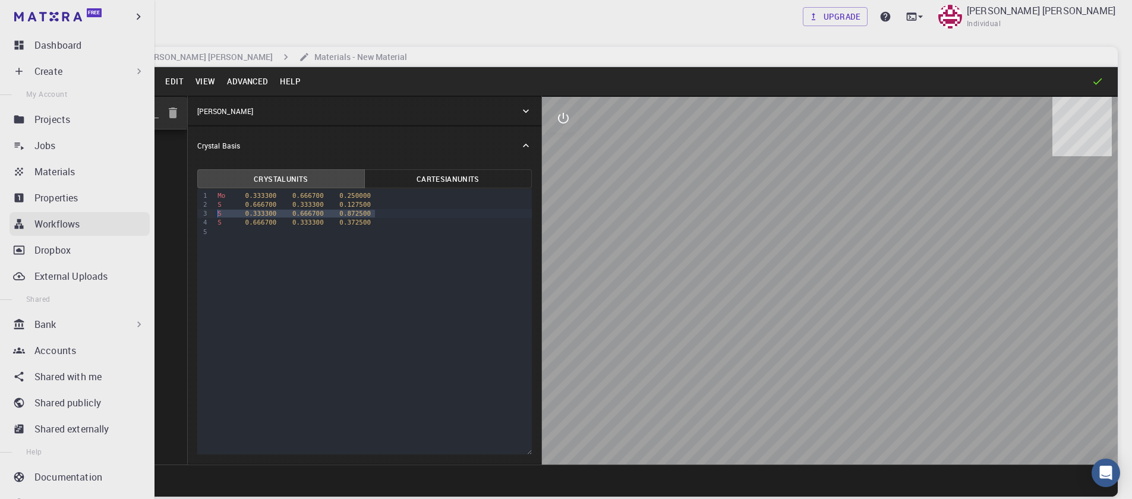
drag, startPoint x: 379, startPoint y: 212, endPoint x: 42, endPoint y: 212, distance: 337.4
click at [40, 215] on div "Free Dashboard Create New Job New Material Create Material Upload File Import f…" at bounding box center [566, 294] width 1132 height 589
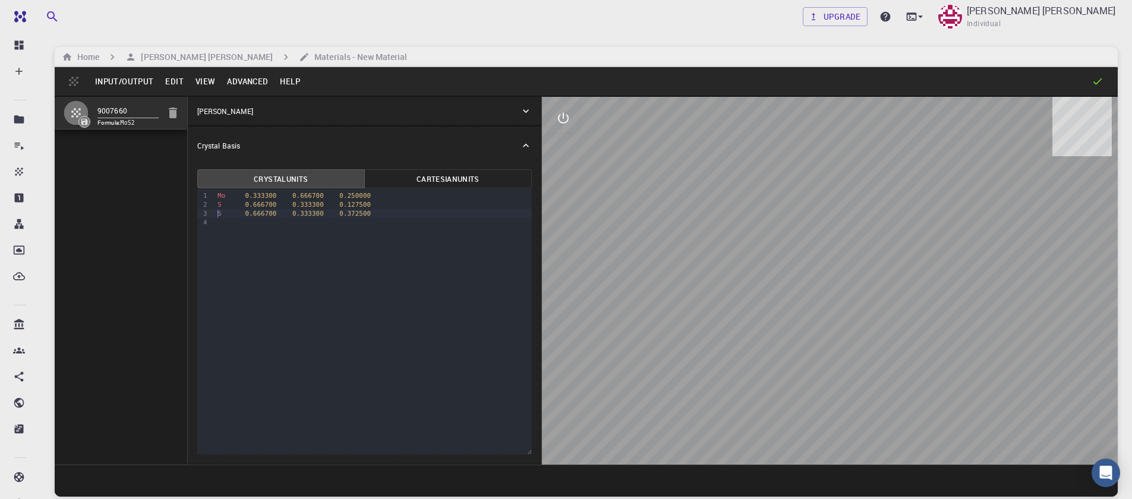
click at [229, 79] on button "Advanced" at bounding box center [247, 81] width 53 height 19
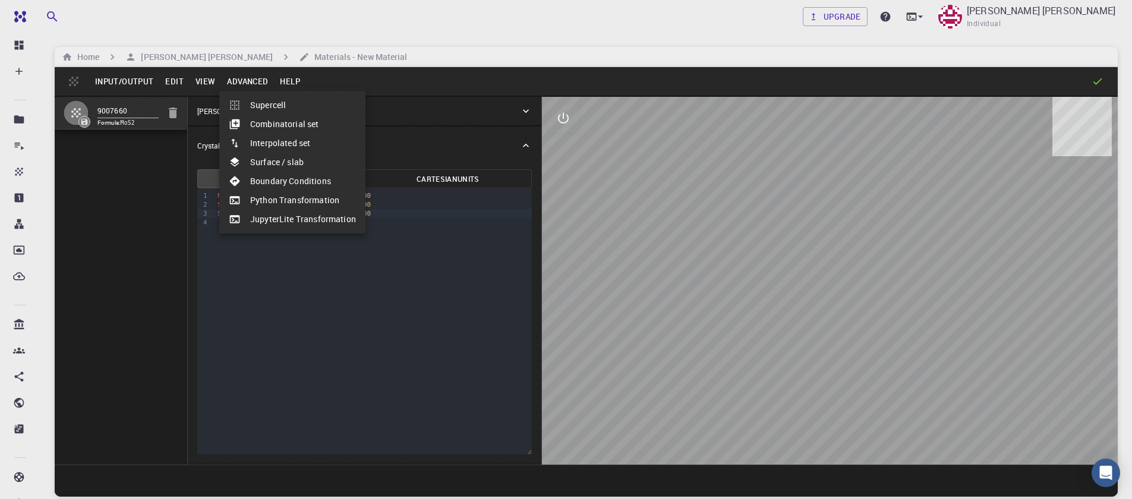
click at [250, 166] on li "Surface / slab" at bounding box center [292, 162] width 146 height 19
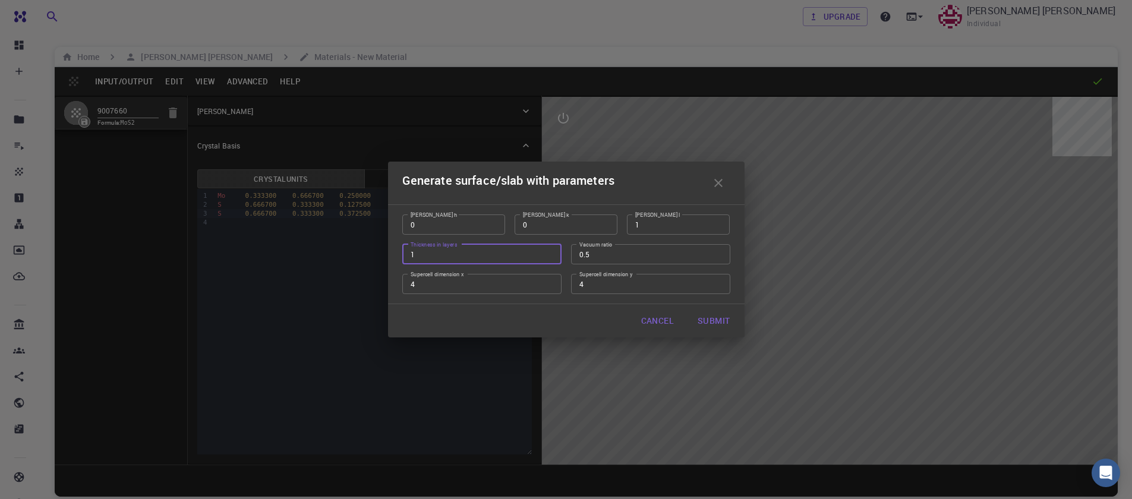
type input "1"
click at [551, 258] on input "1" at bounding box center [481, 254] width 159 height 20
click at [719, 318] on button "Submit" at bounding box center [713, 321] width 51 height 24
type input "TRI"
type input "12.644"
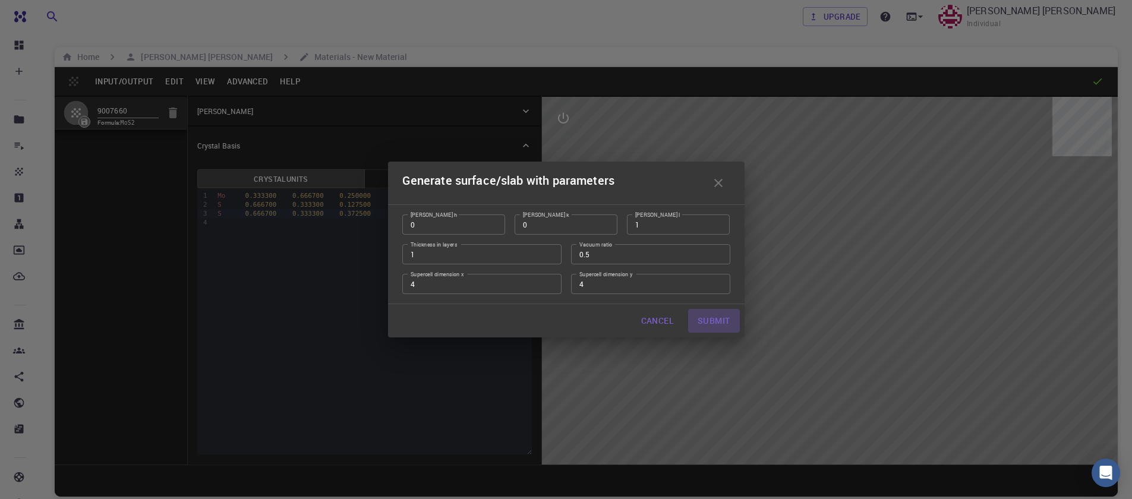
type input "12.643978171445884"
type input "24.59"
type input "120.0000571088431"
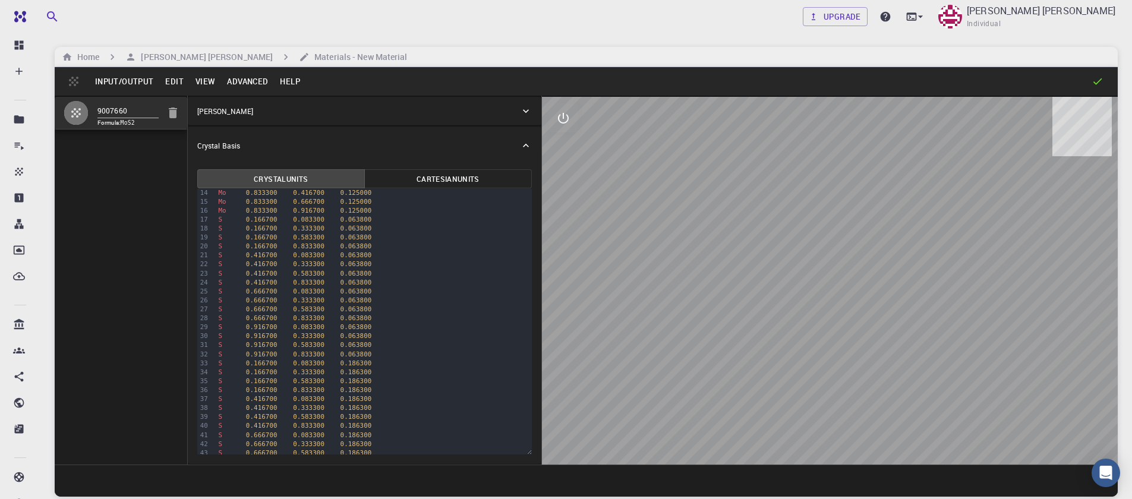
scroll to position [179, 0]
drag, startPoint x: 775, startPoint y: 353, endPoint x: 809, endPoint y: 280, distance: 80.0
click at [807, 281] on div at bounding box center [830, 281] width 576 height 368
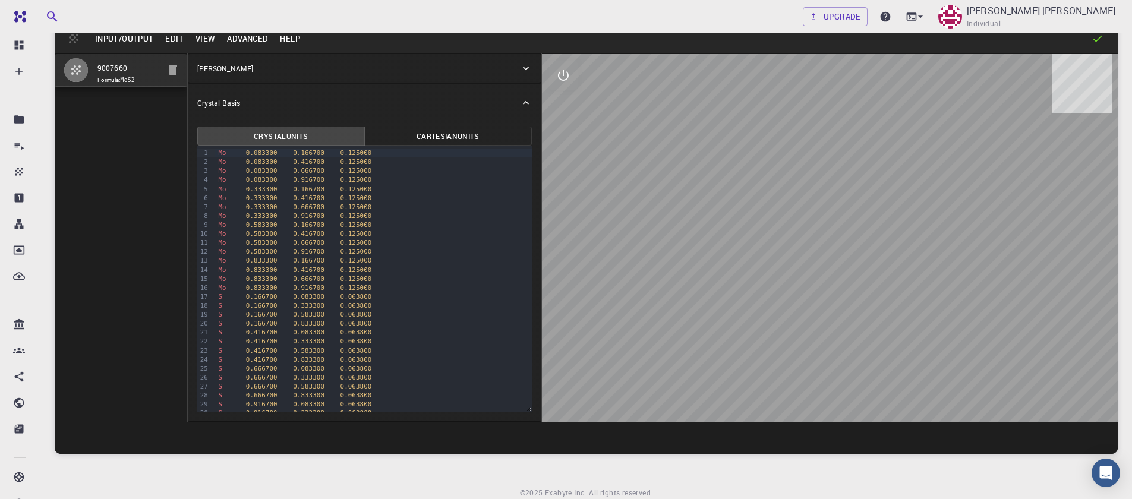
scroll to position [19, 0]
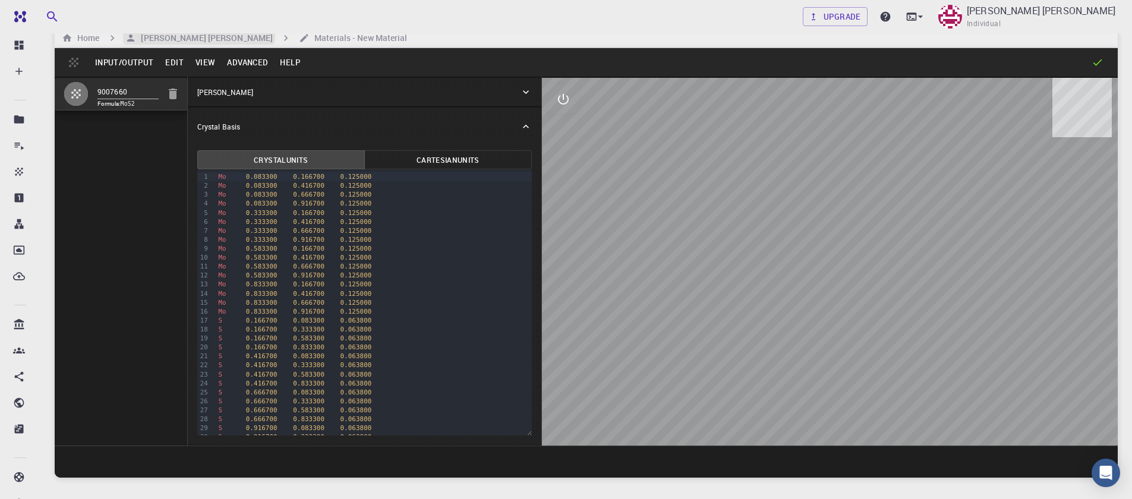
click at [174, 42] on h6 "[PERSON_NAME] [PERSON_NAME]" at bounding box center [204, 37] width 137 height 13
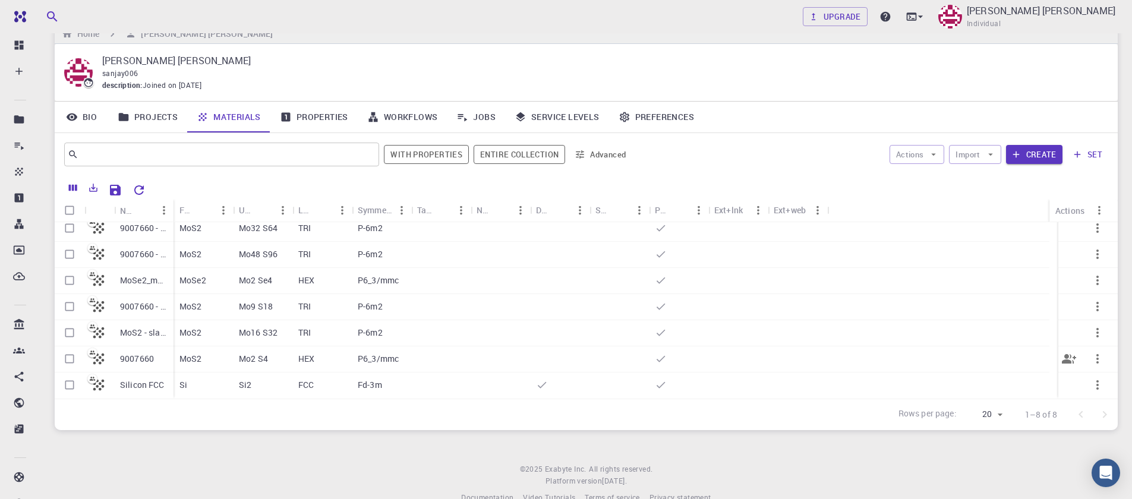
scroll to position [47, 0]
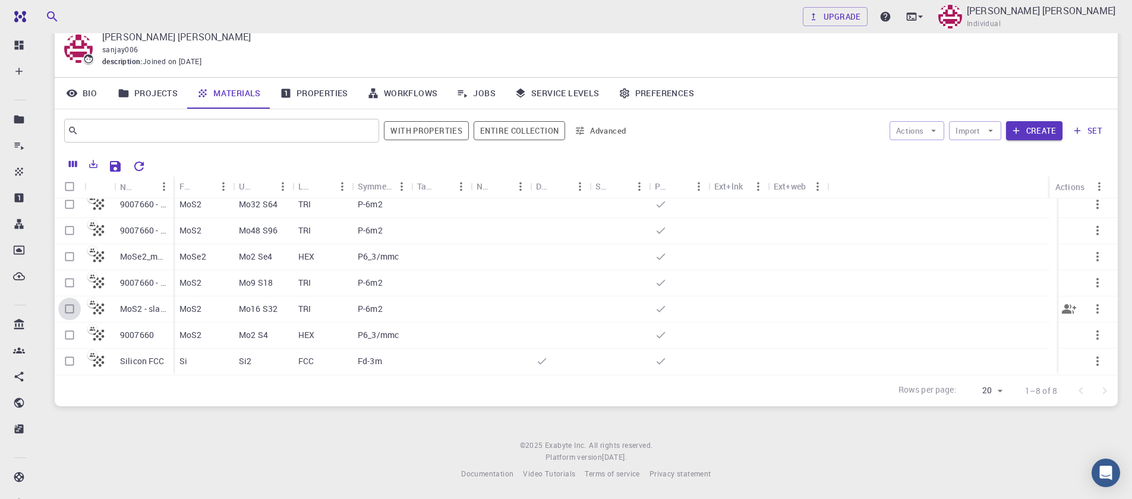
click at [67, 308] on input "Select row" at bounding box center [69, 309] width 23 height 23
checkbox input "true"
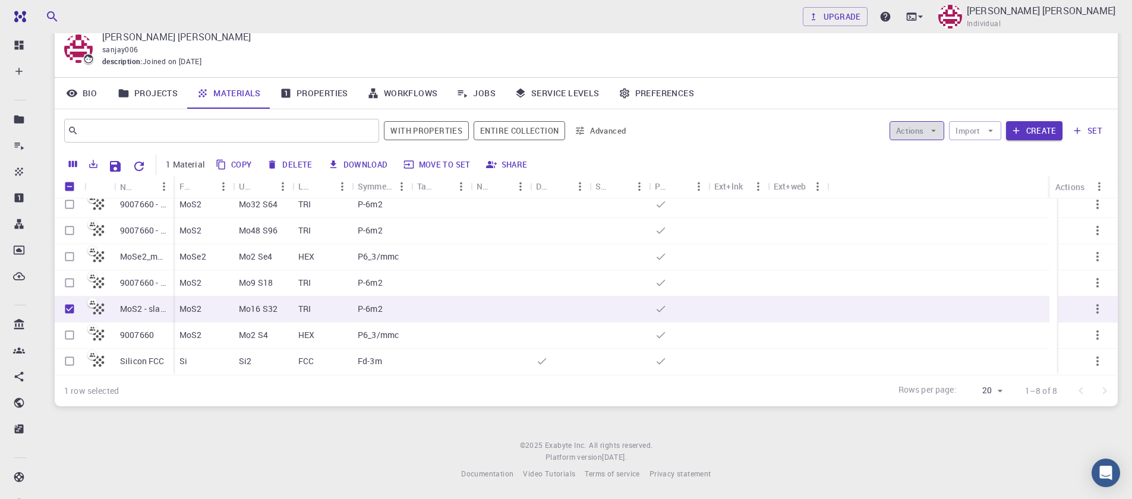
click at [937, 134] on icon "button" at bounding box center [933, 130] width 11 height 11
click at [937, 150] on span "Create Job" at bounding box center [939, 154] width 37 height 12
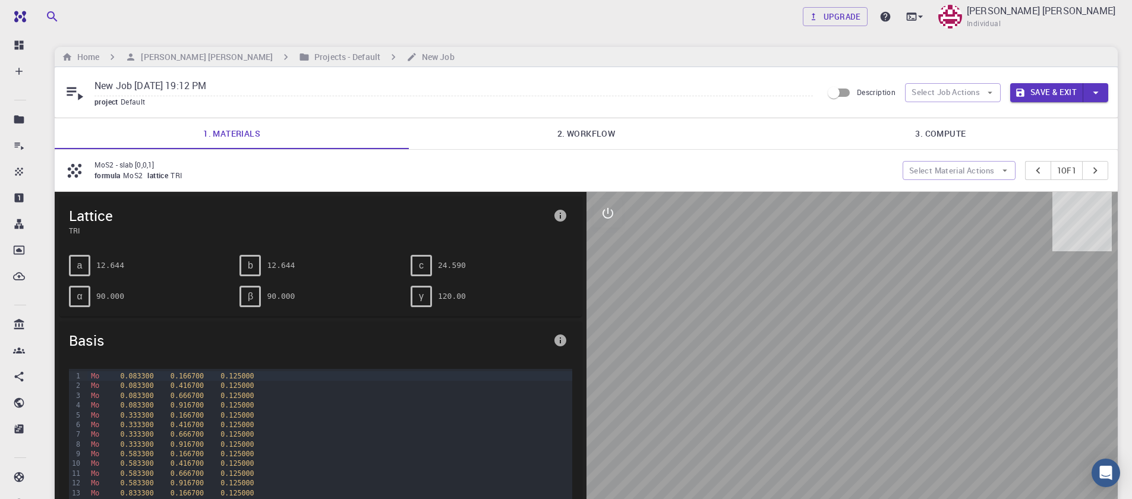
click at [573, 132] on link "2. Workflow" at bounding box center [586, 133] width 354 height 31
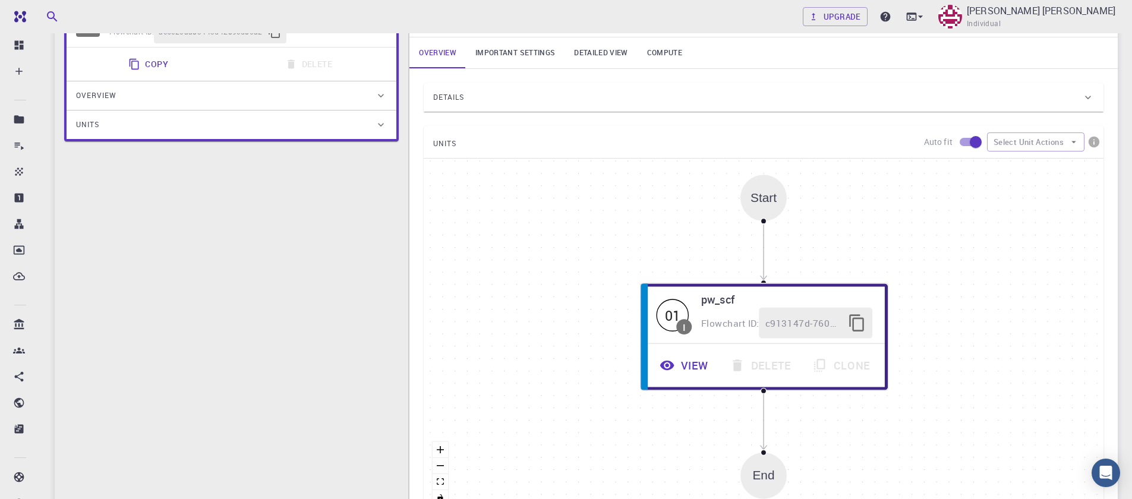
scroll to position [214, 0]
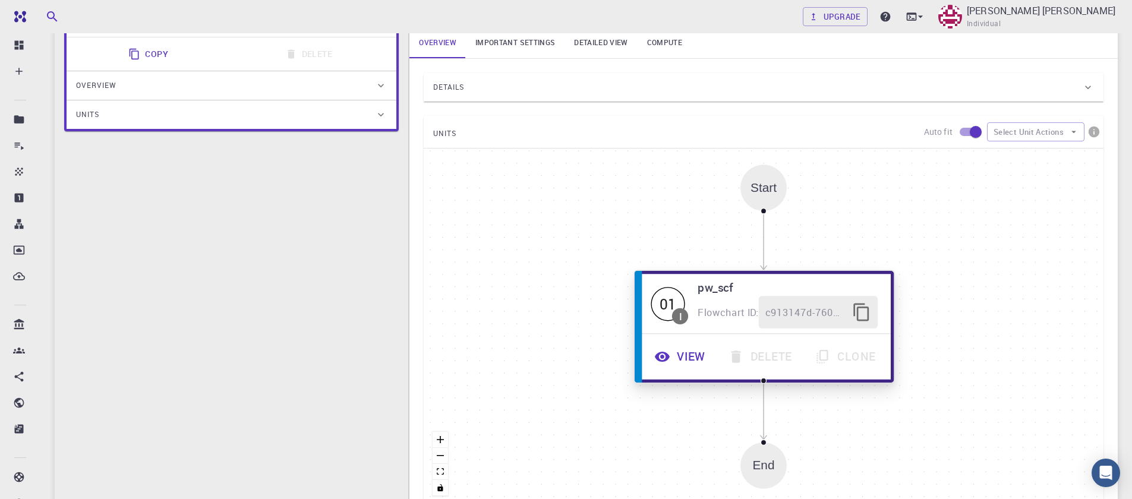
click at [681, 356] on button "View" at bounding box center [681, 356] width 74 height 33
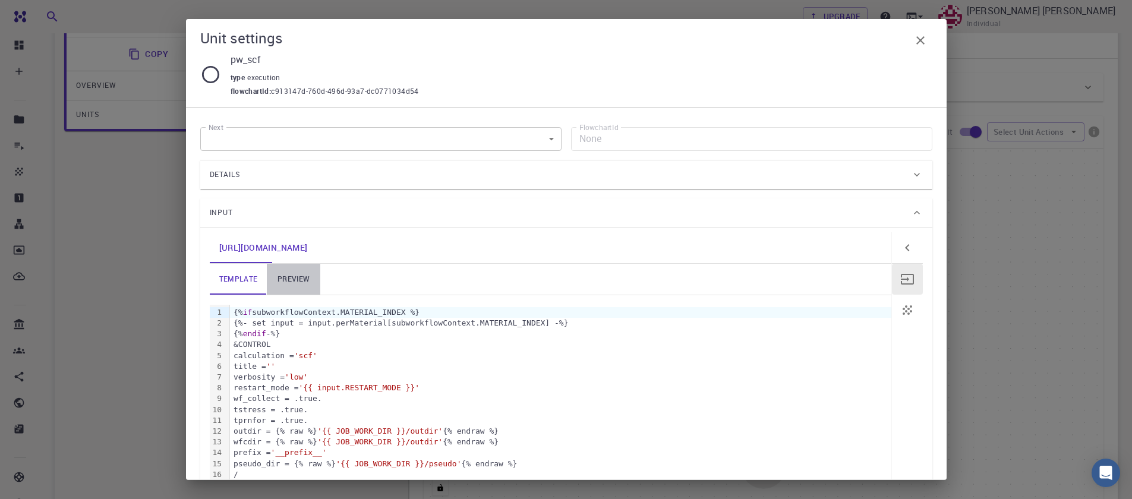
click at [292, 283] on link "preview" at bounding box center [293, 279] width 53 height 31
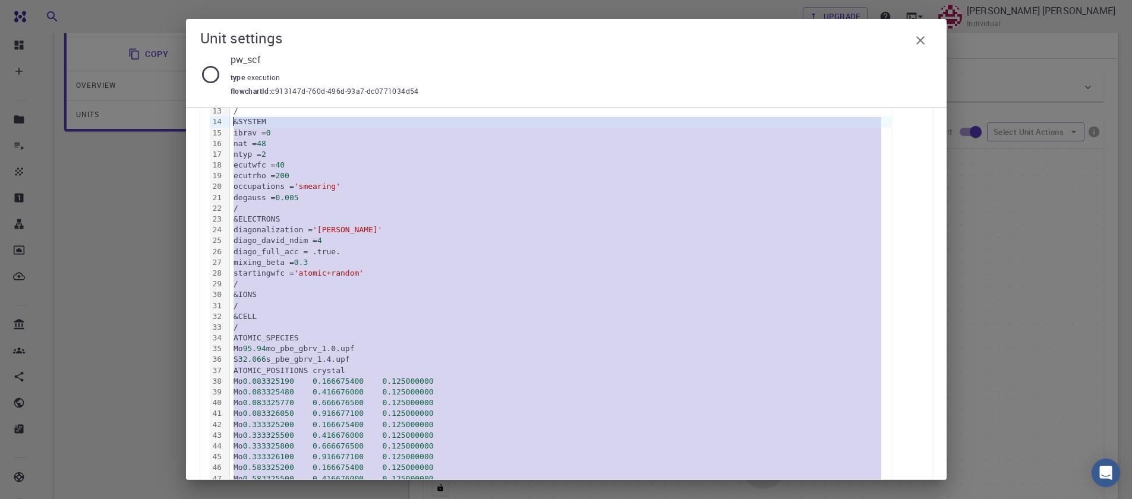
scroll to position [0, 0]
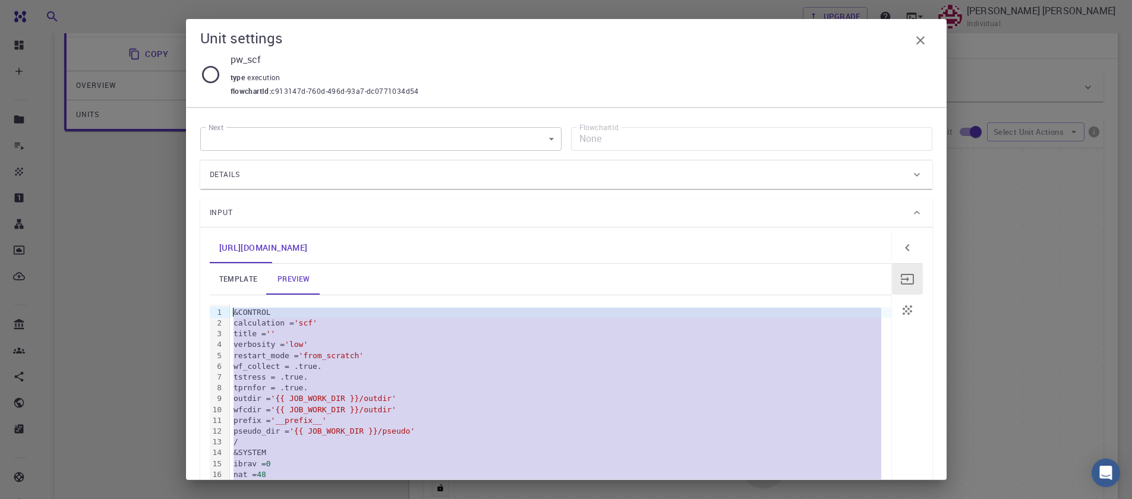
drag, startPoint x: 285, startPoint y: 412, endPoint x: 0, endPoint y: -91, distance: 578.0
click at [0, 0] on html "Free Dashboard Create New Job New Material Create Material Upload File Import f…" at bounding box center [566, 221] width 1132 height 870
copy div "&CONTROL calculation = 'scf' title = '' verbosity = 'low' restart_mode = 'from_…"
